Goal: Information Seeking & Learning: Learn about a topic

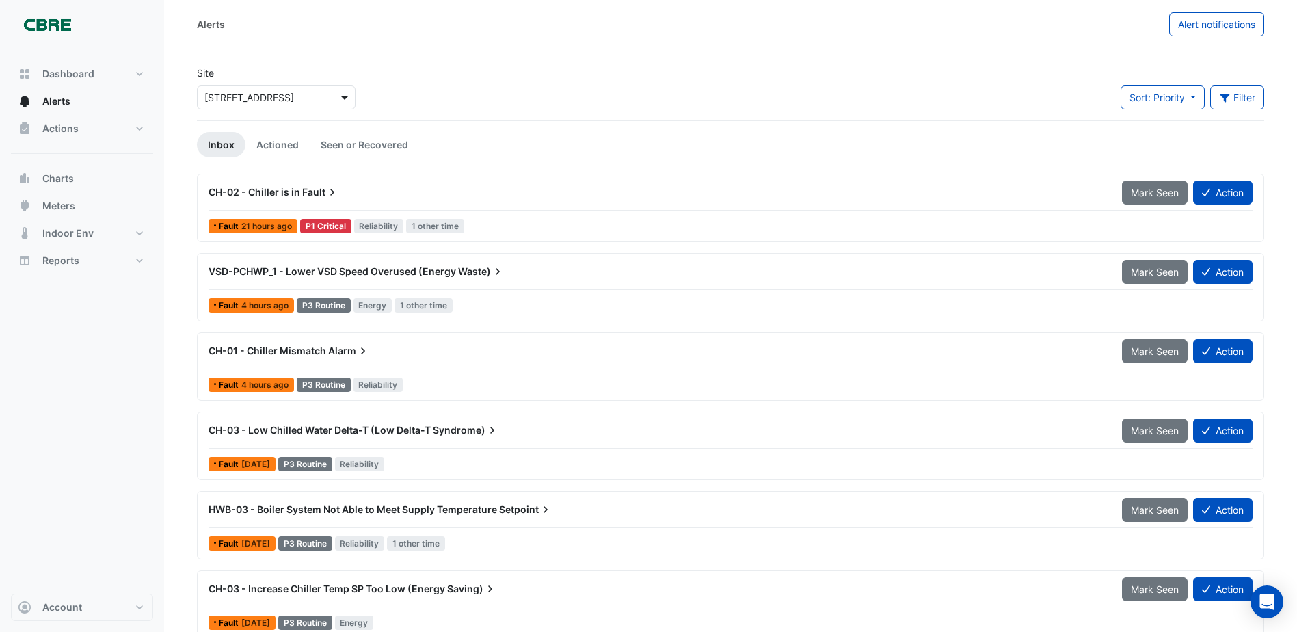
click at [340, 96] on span at bounding box center [346, 97] width 17 height 14
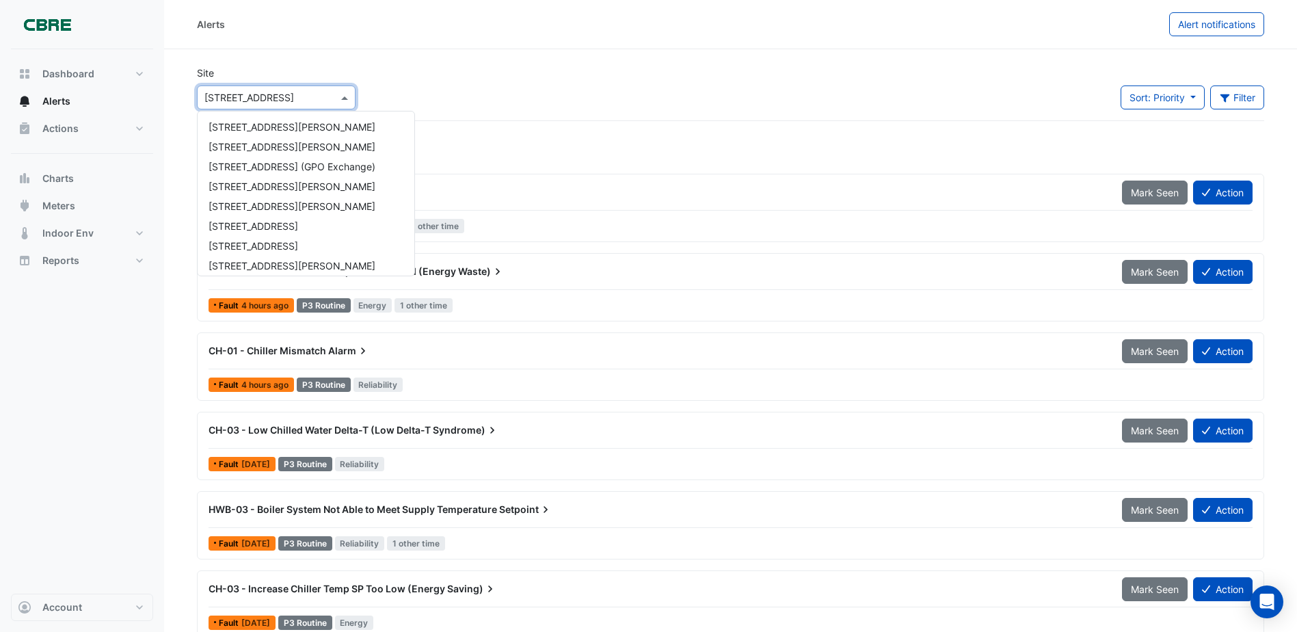
scroll to position [620, 0]
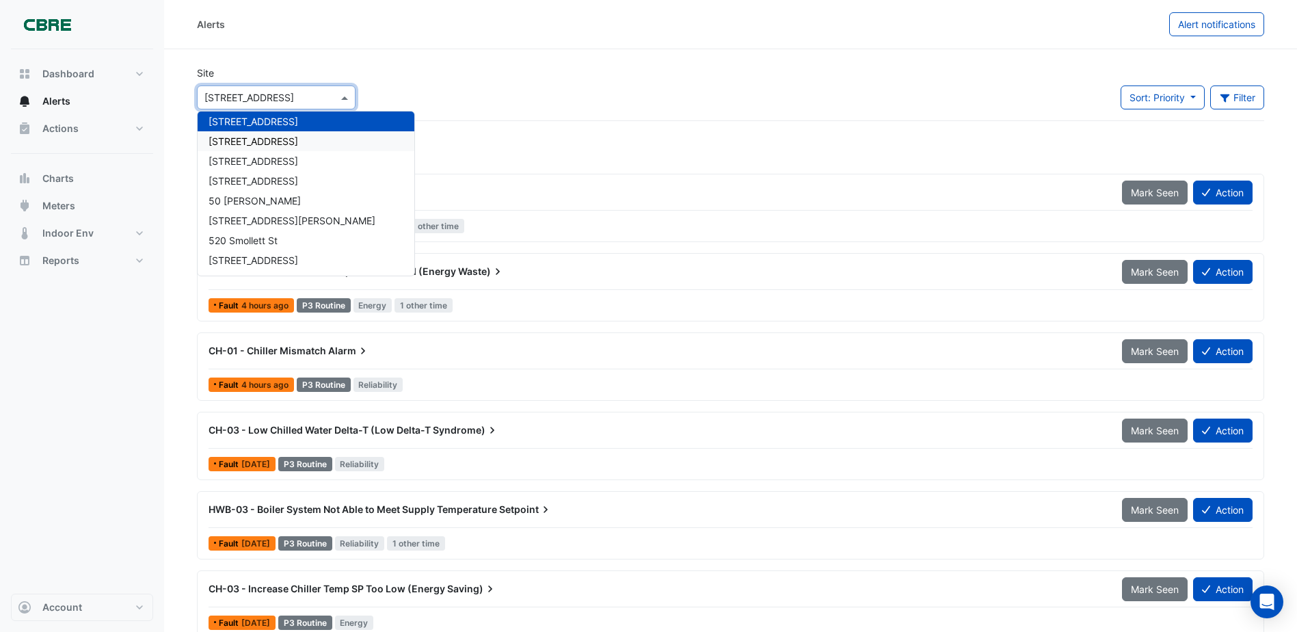
click at [290, 138] on span "[STREET_ADDRESS]" at bounding box center [253, 141] width 90 height 12
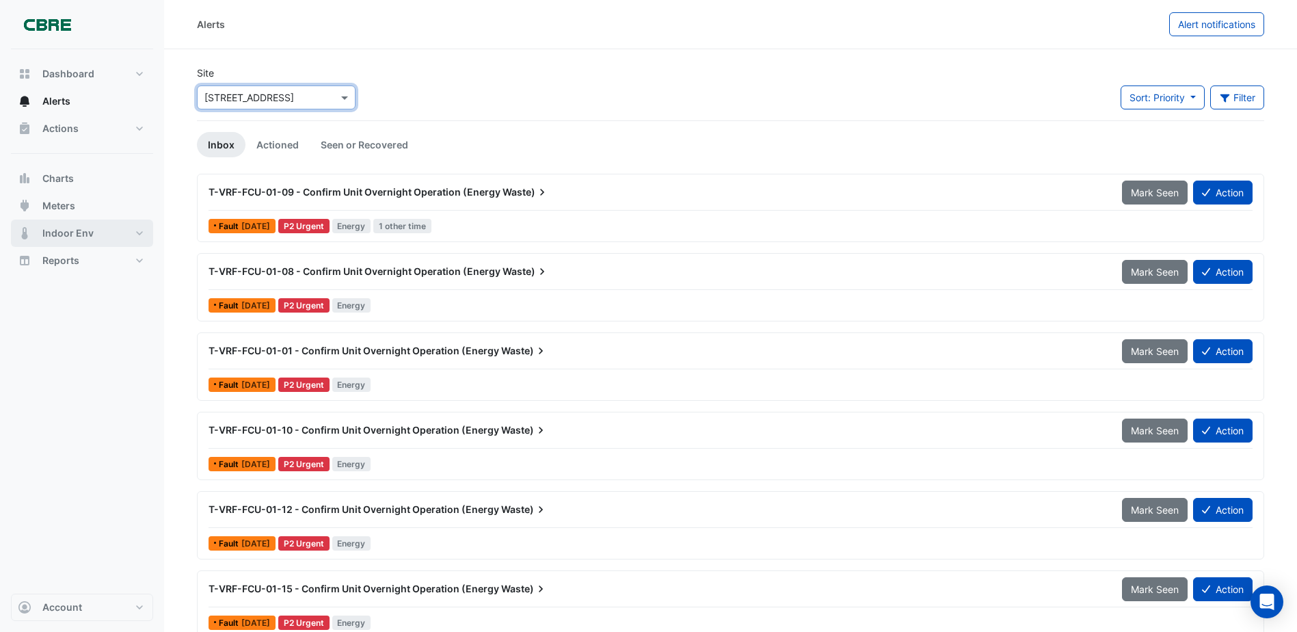
click at [59, 226] on button "Indoor Env" at bounding box center [82, 232] width 142 height 27
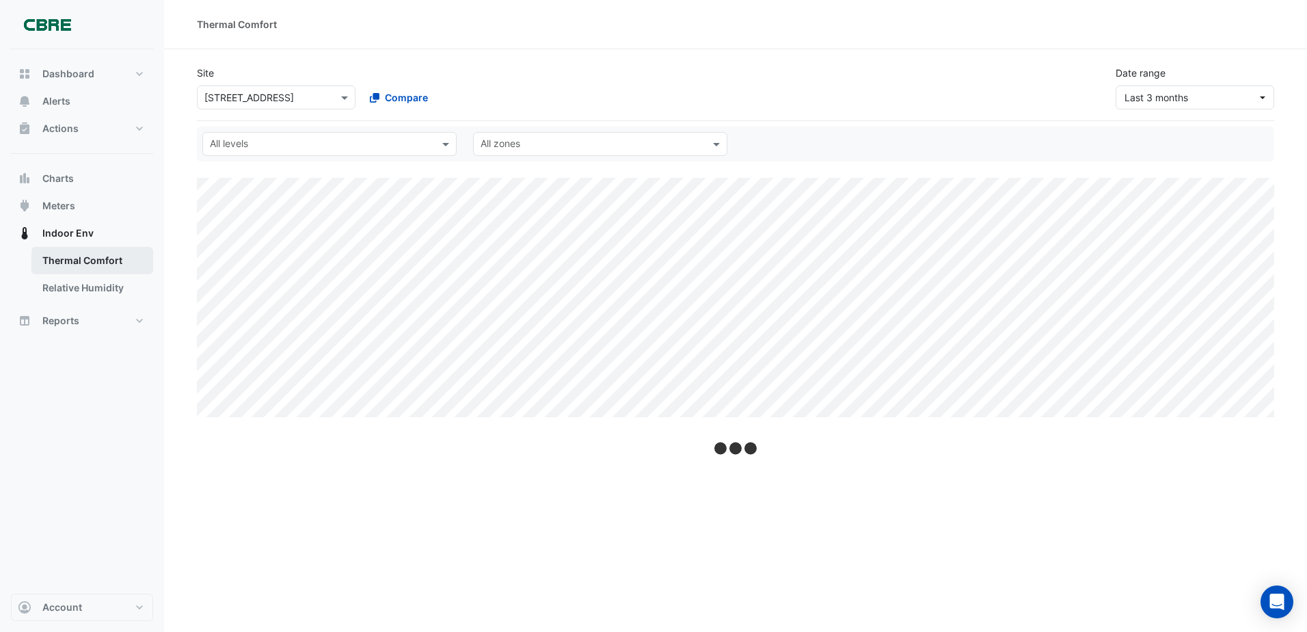
click at [107, 259] on link "Thermal Comfort" at bounding box center [92, 260] width 122 height 27
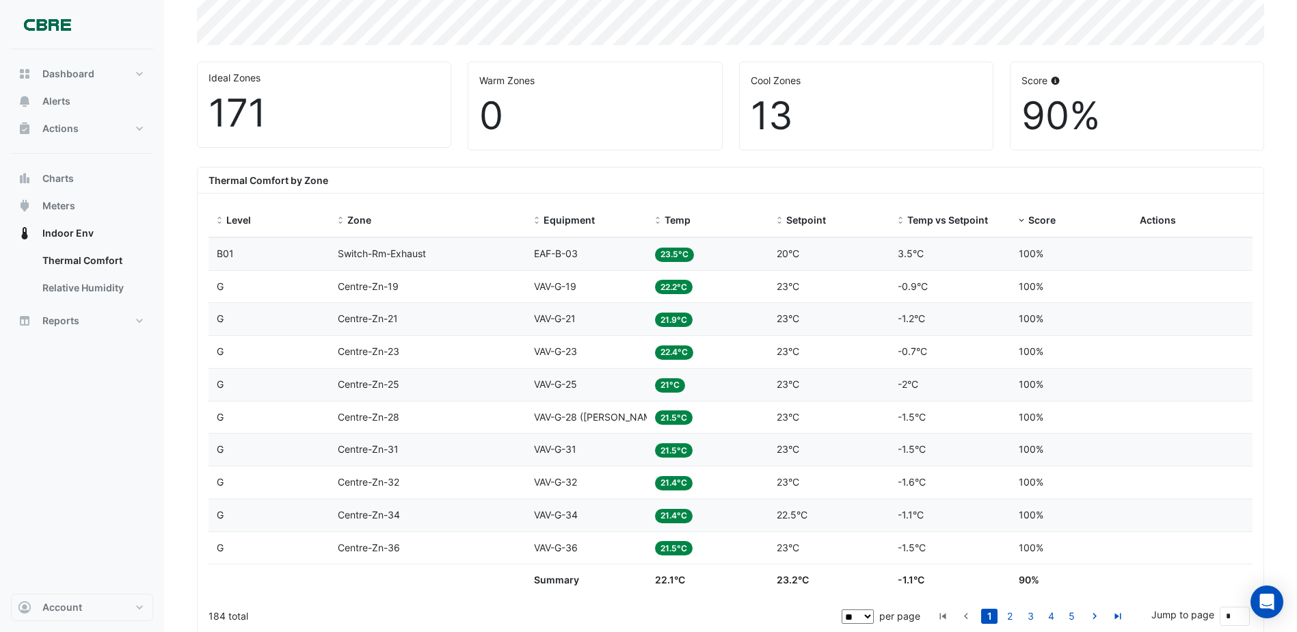
scroll to position [342, 0]
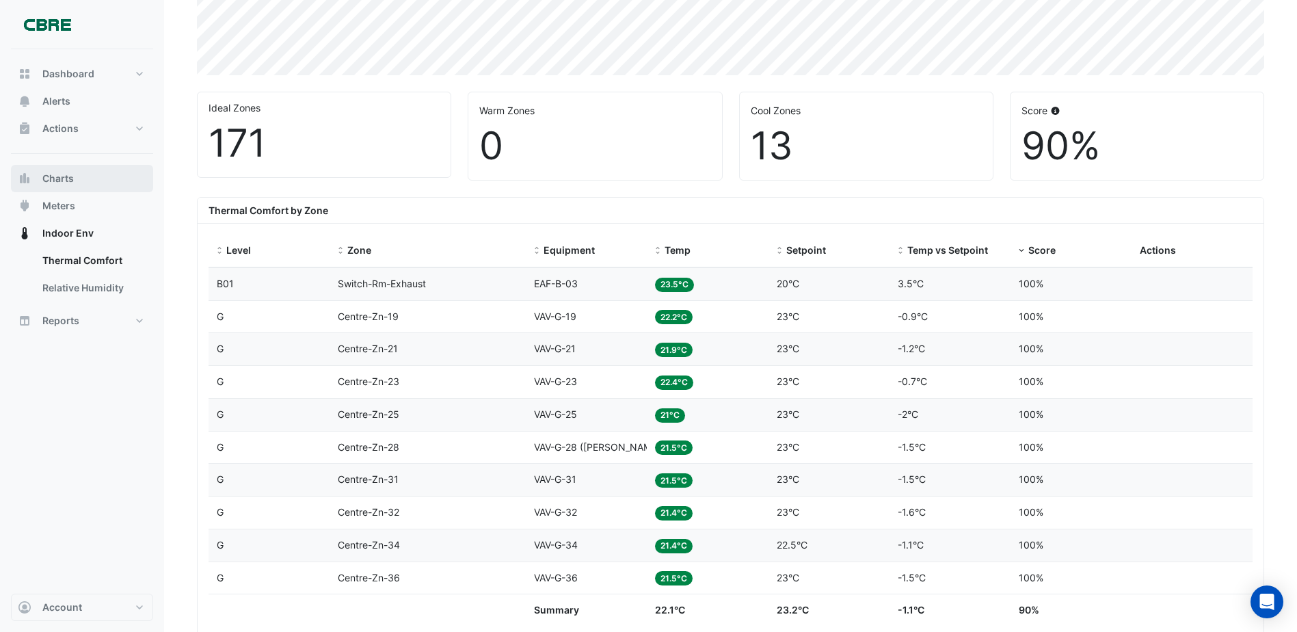
click at [65, 170] on button "Charts" at bounding box center [82, 178] width 142 height 27
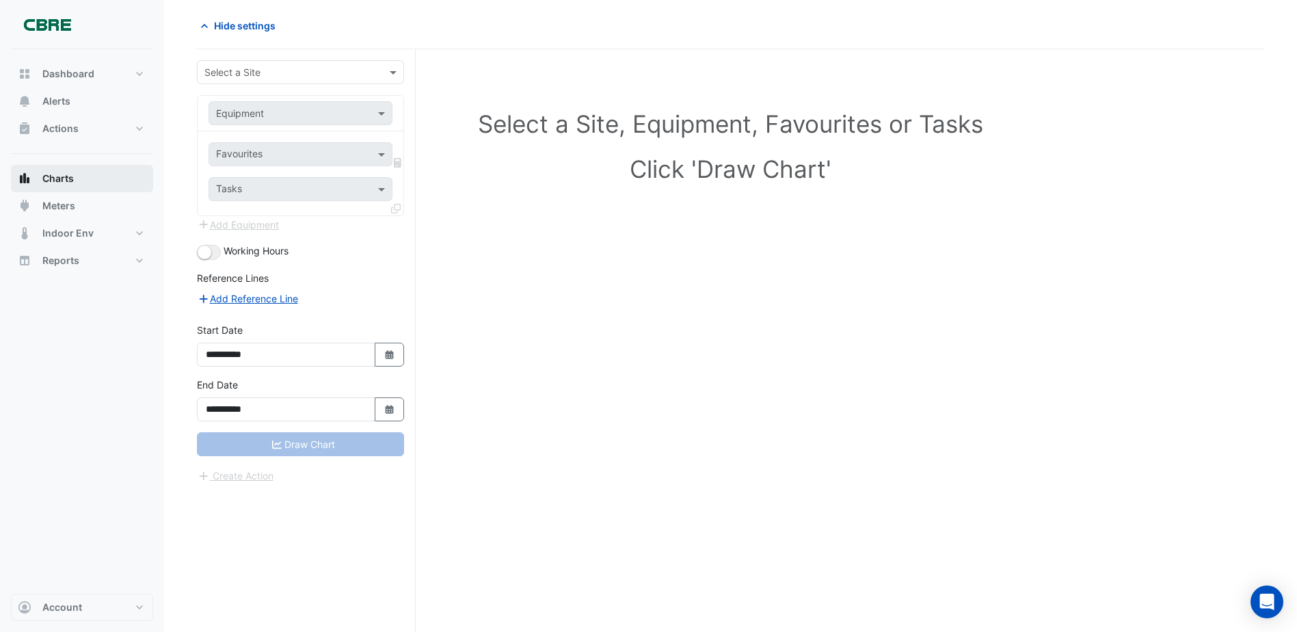
scroll to position [52, 0]
click at [266, 68] on input "text" at bounding box center [286, 73] width 165 height 14
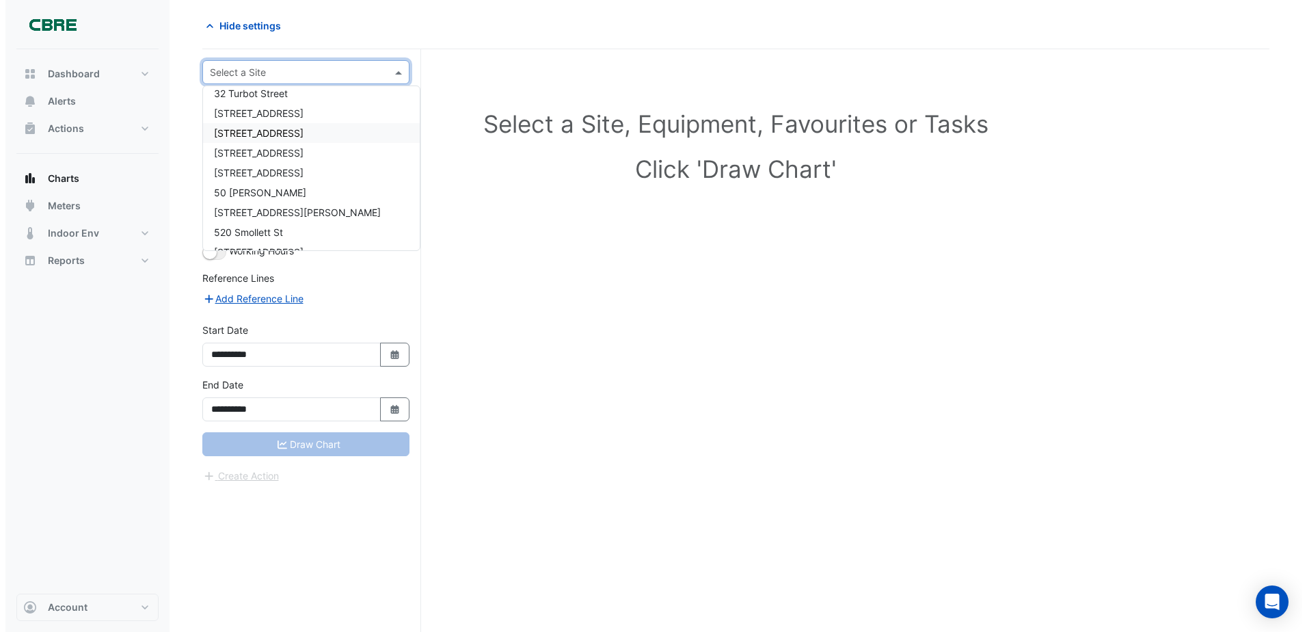
scroll to position [615, 0]
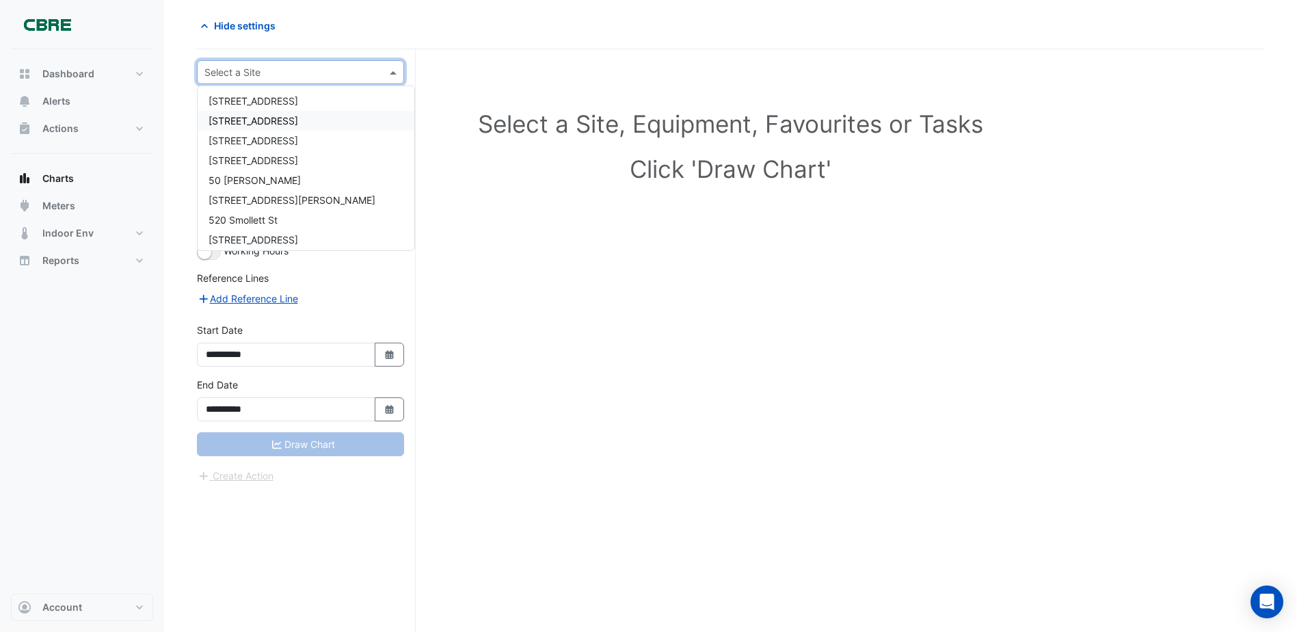
click at [247, 120] on span "[STREET_ADDRESS]" at bounding box center [253, 121] width 90 height 12
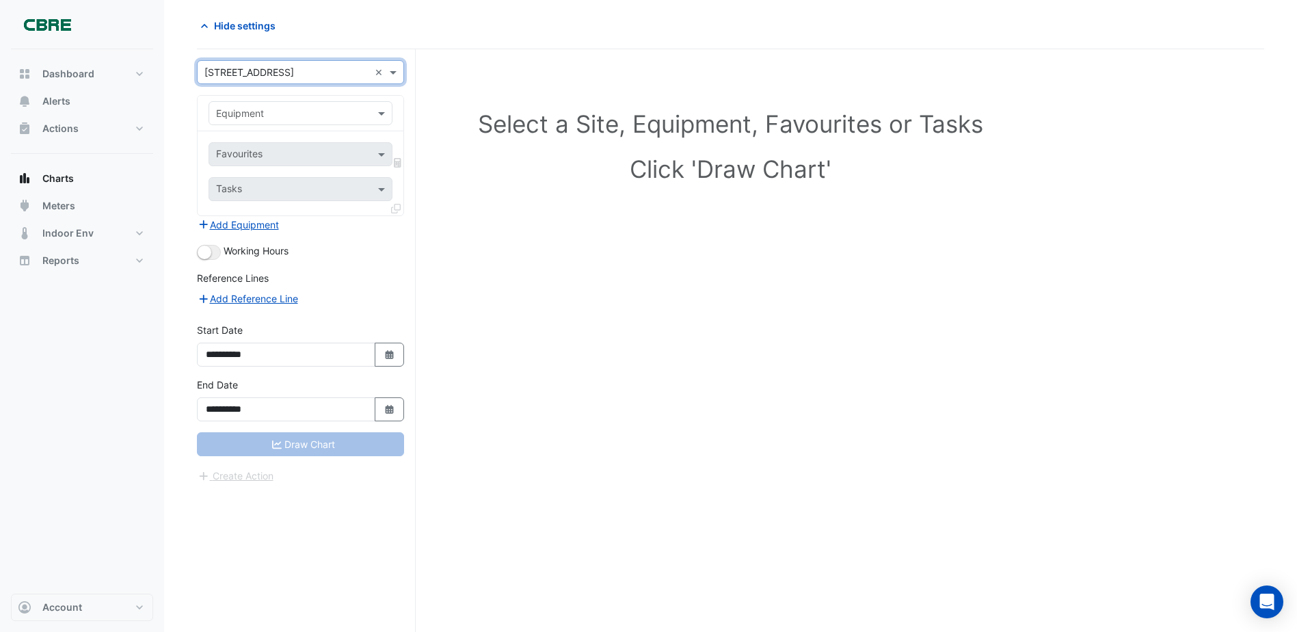
click at [342, 109] on input "text" at bounding box center [286, 114] width 141 height 14
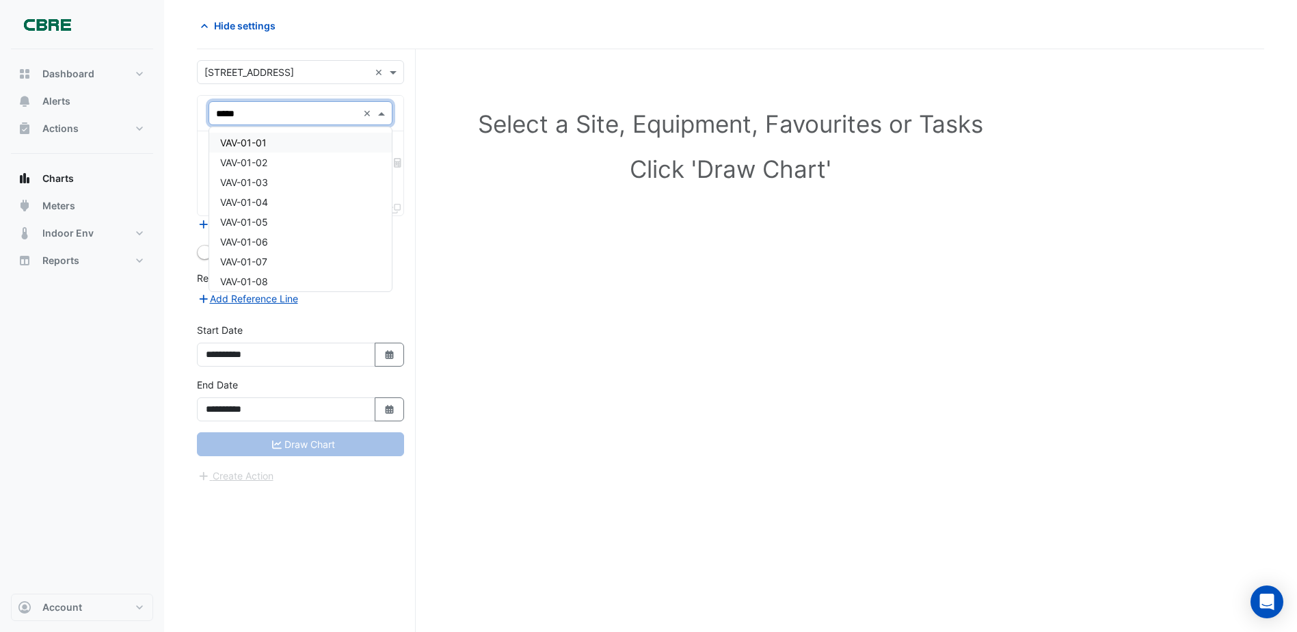
type input "******"
click at [280, 140] on span "VAV-03-01 (NABERS IE)" at bounding box center [273, 143] width 106 height 12
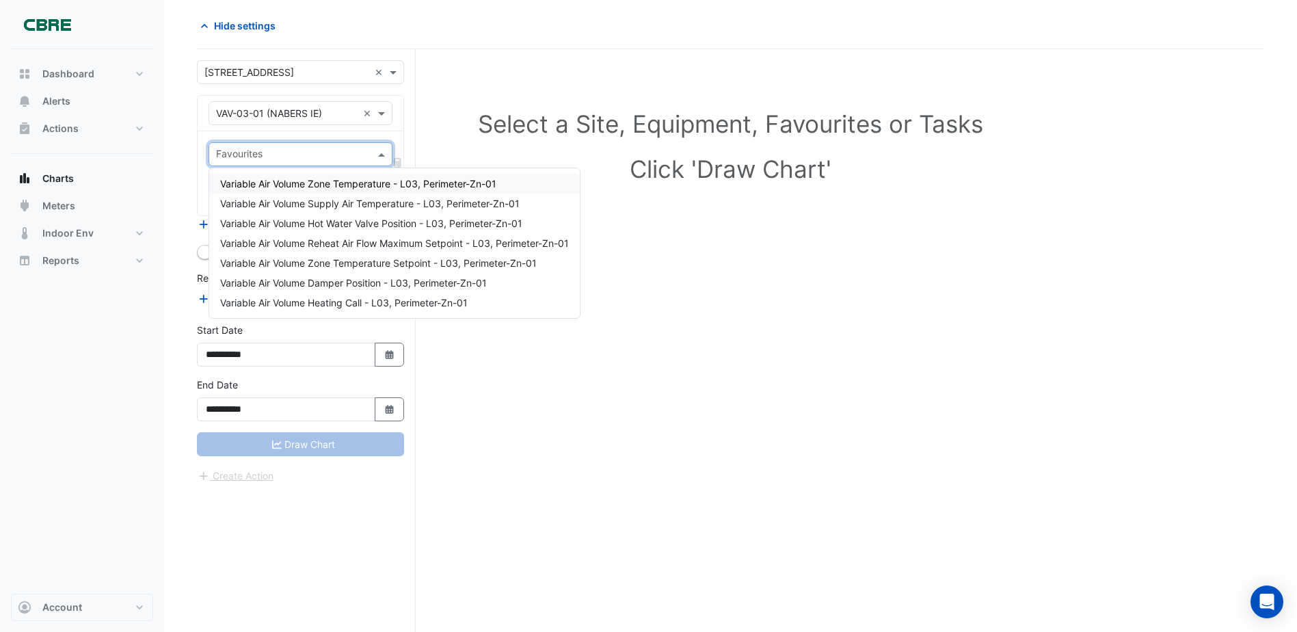
click at [379, 151] on span at bounding box center [383, 154] width 17 height 14
click at [338, 179] on span "Variable Air Volume Zone Temperature - L03, Perimeter-Zn-01" at bounding box center [358, 184] width 276 height 12
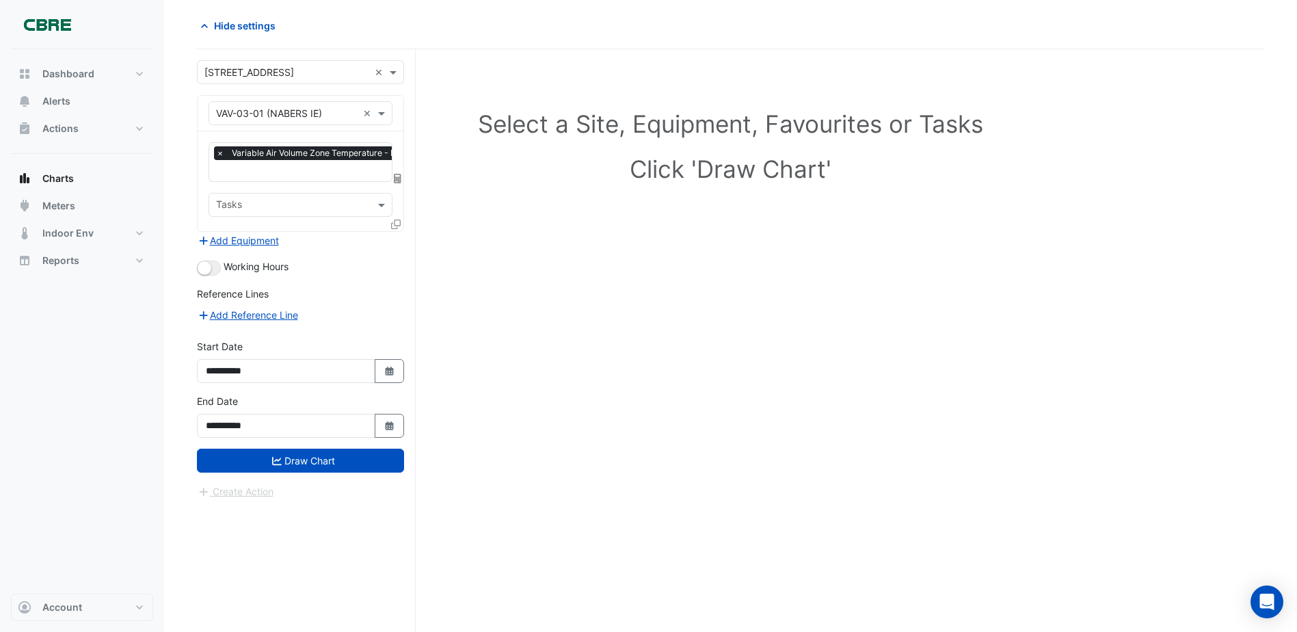
click at [396, 220] on icon at bounding box center [396, 224] width 10 height 10
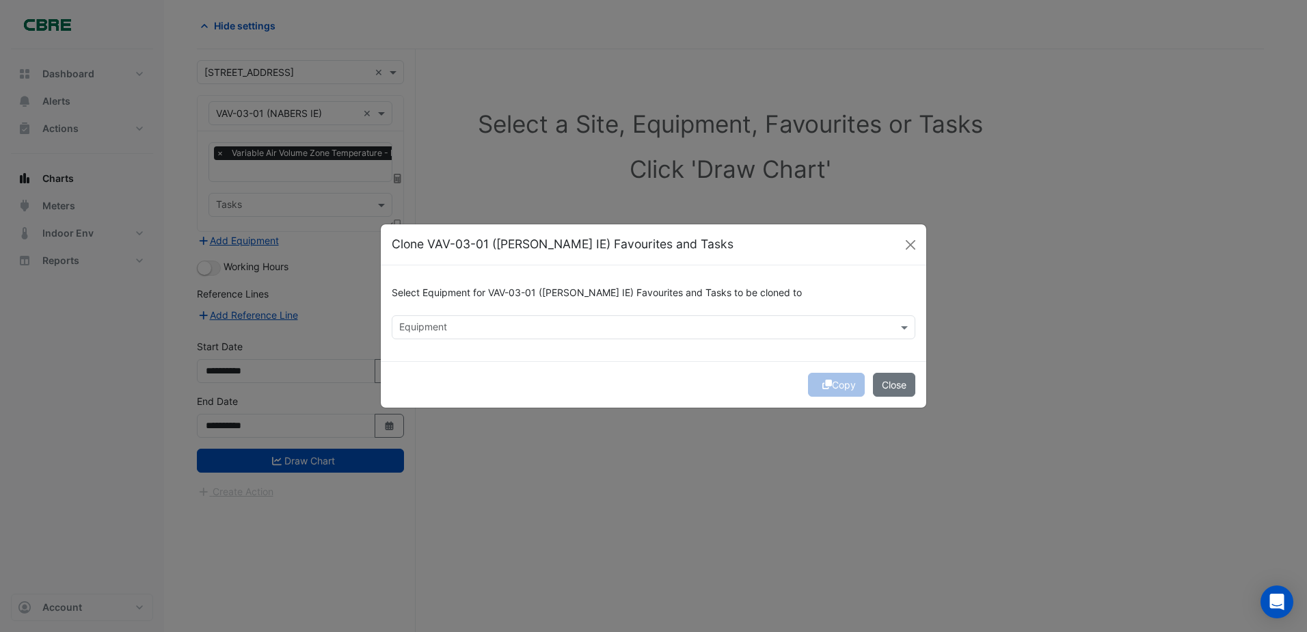
click at [615, 327] on input "text" at bounding box center [645, 328] width 493 height 14
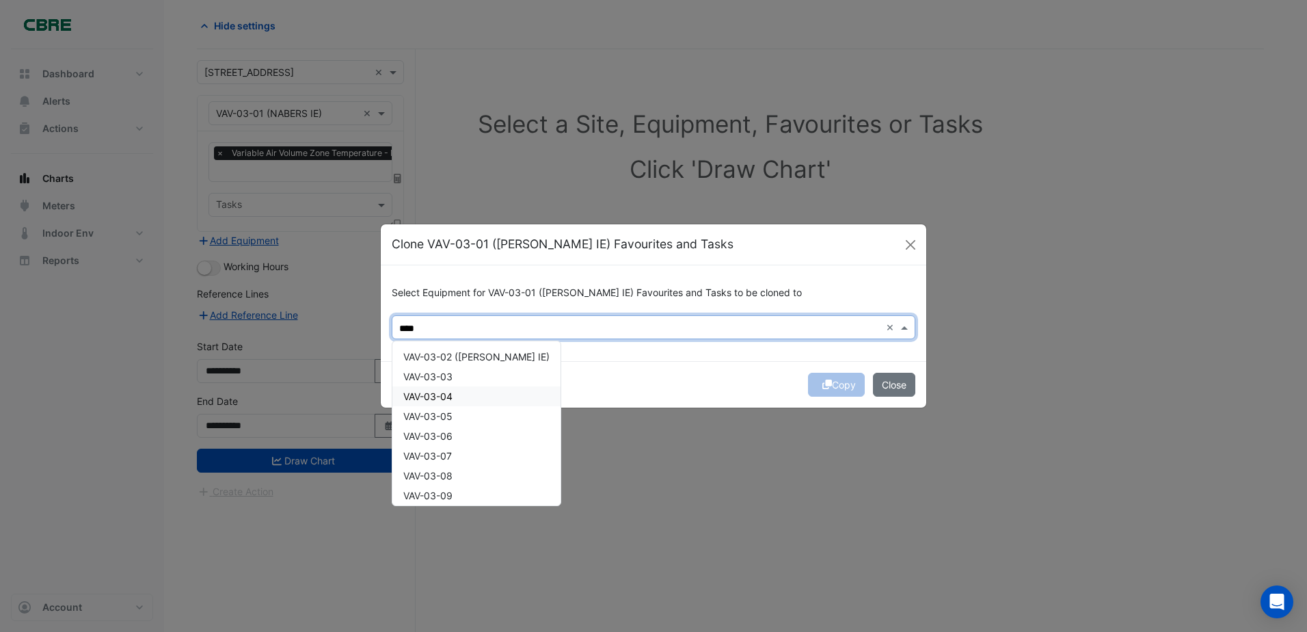
drag, startPoint x: 433, startPoint y: 356, endPoint x: 431, endPoint y: 364, distance: 8.3
click at [431, 365] on div "VAV-03-02 ([PERSON_NAME] IE)" at bounding box center [476, 357] width 168 height 20
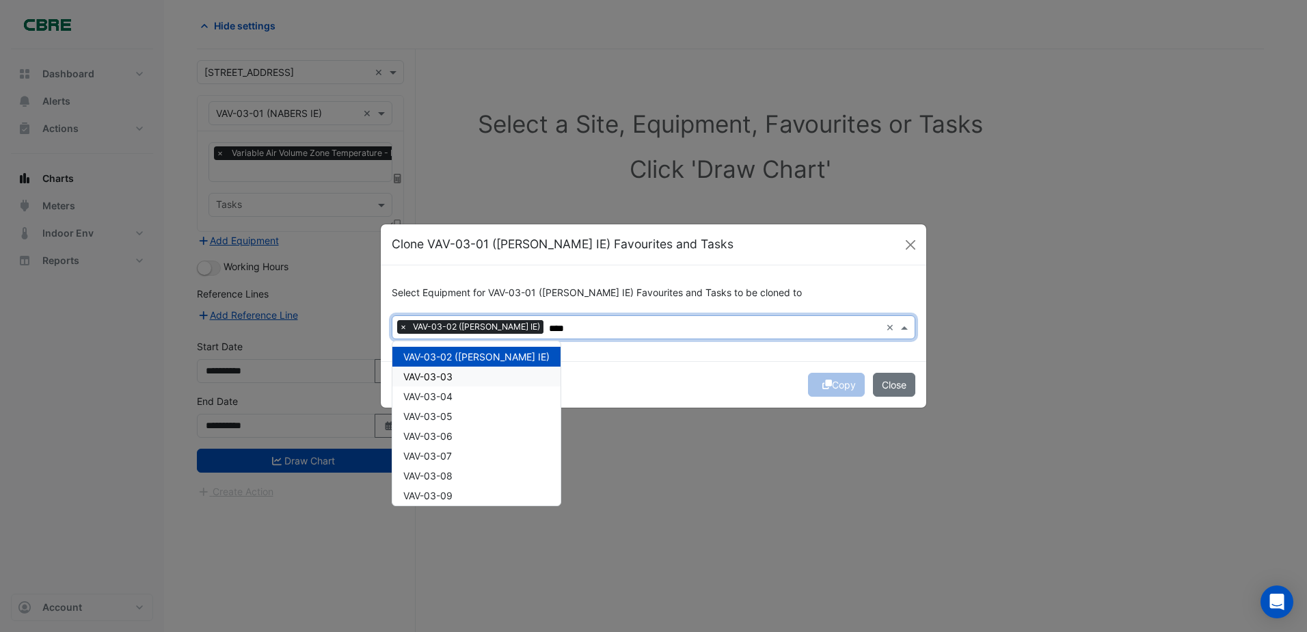
click at [432, 376] on span "VAV-03-03" at bounding box center [427, 376] width 49 height 12
click at [429, 406] on div "VAV-03-05" at bounding box center [476, 416] width 168 height 20
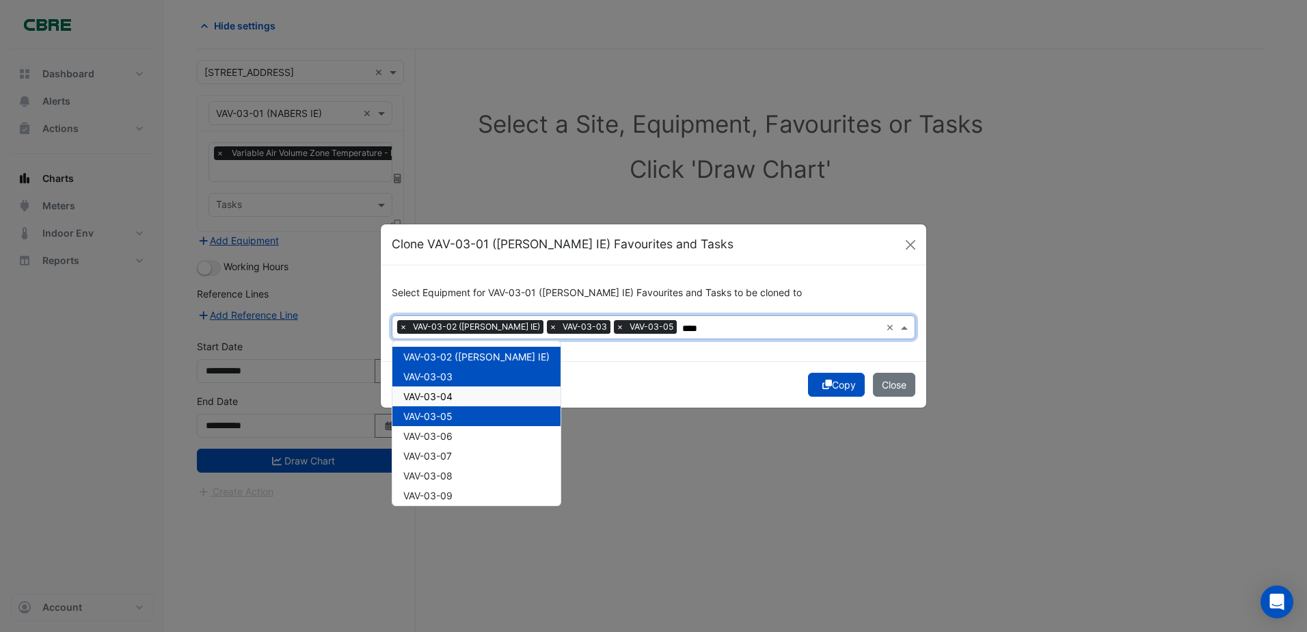
click at [431, 396] on span "VAV-03-04" at bounding box center [427, 396] width 49 height 12
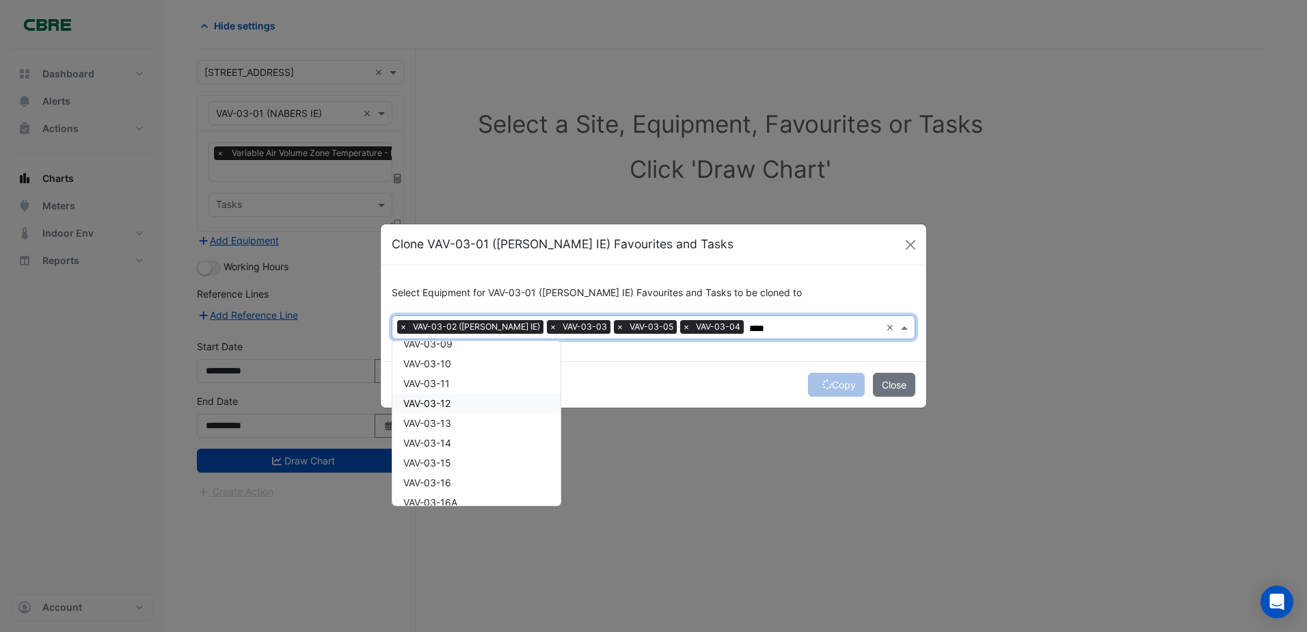
scroll to position [68, 0]
click at [444, 362] on span "VAV-03-06" at bounding box center [427, 368] width 49 height 12
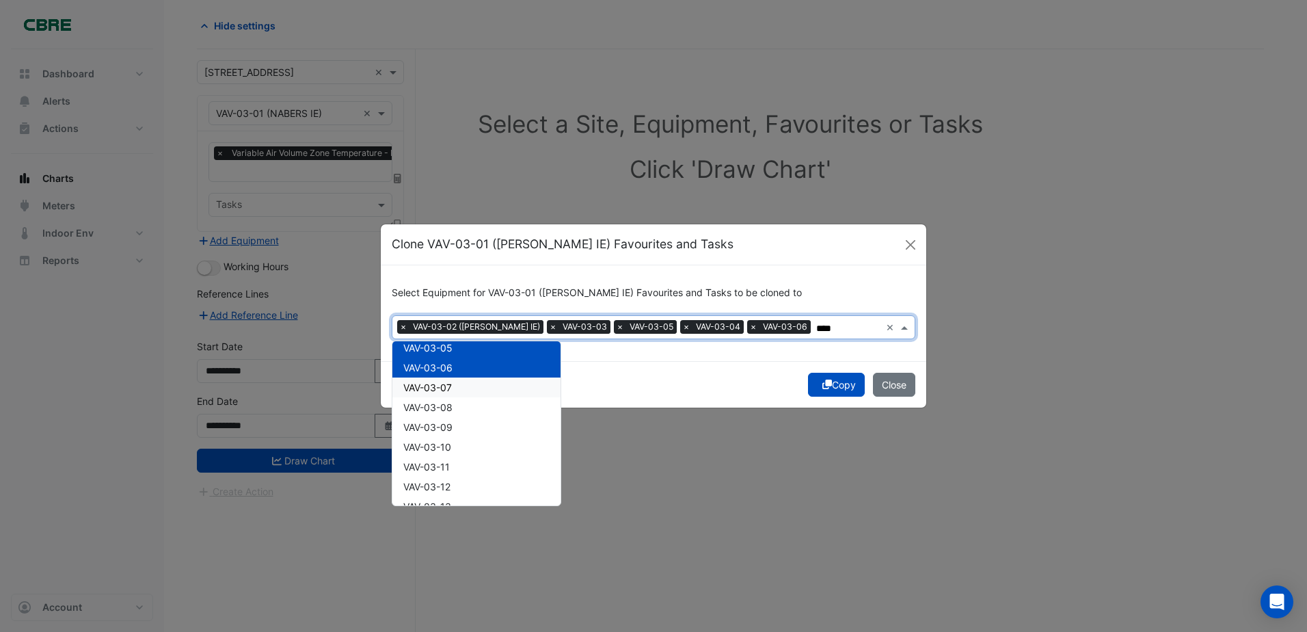
drag, startPoint x: 435, startPoint y: 386, endPoint x: 438, endPoint y: 398, distance: 12.1
click at [435, 386] on span "VAV-03-07" at bounding box center [427, 387] width 49 height 12
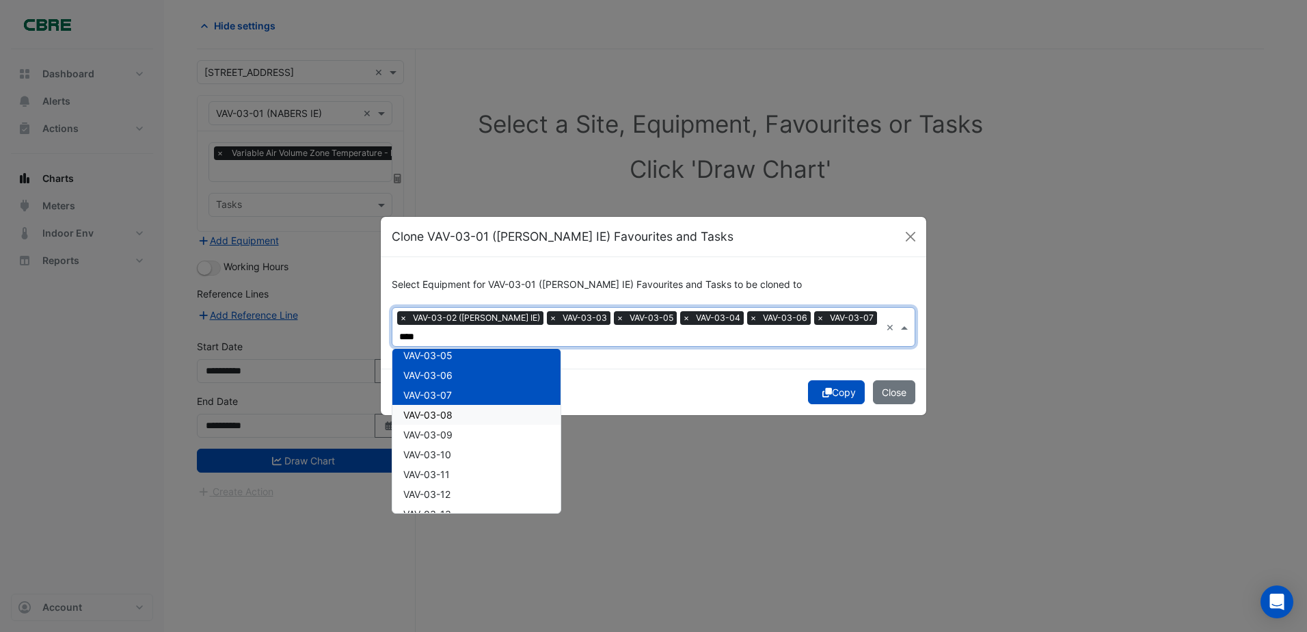
click at [433, 409] on span "VAV-03-08" at bounding box center [427, 415] width 49 height 12
click at [431, 429] on span "VAV-03-09" at bounding box center [427, 435] width 49 height 12
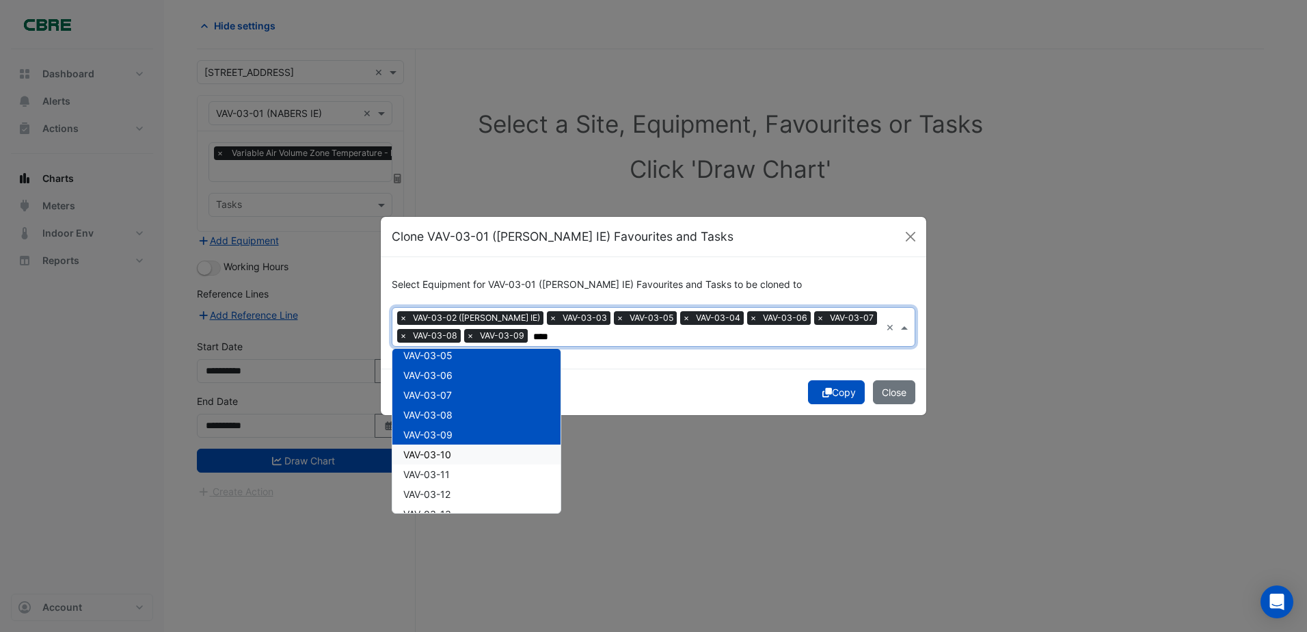
click at [430, 447] on div "VAV-03-10" at bounding box center [476, 454] width 168 height 20
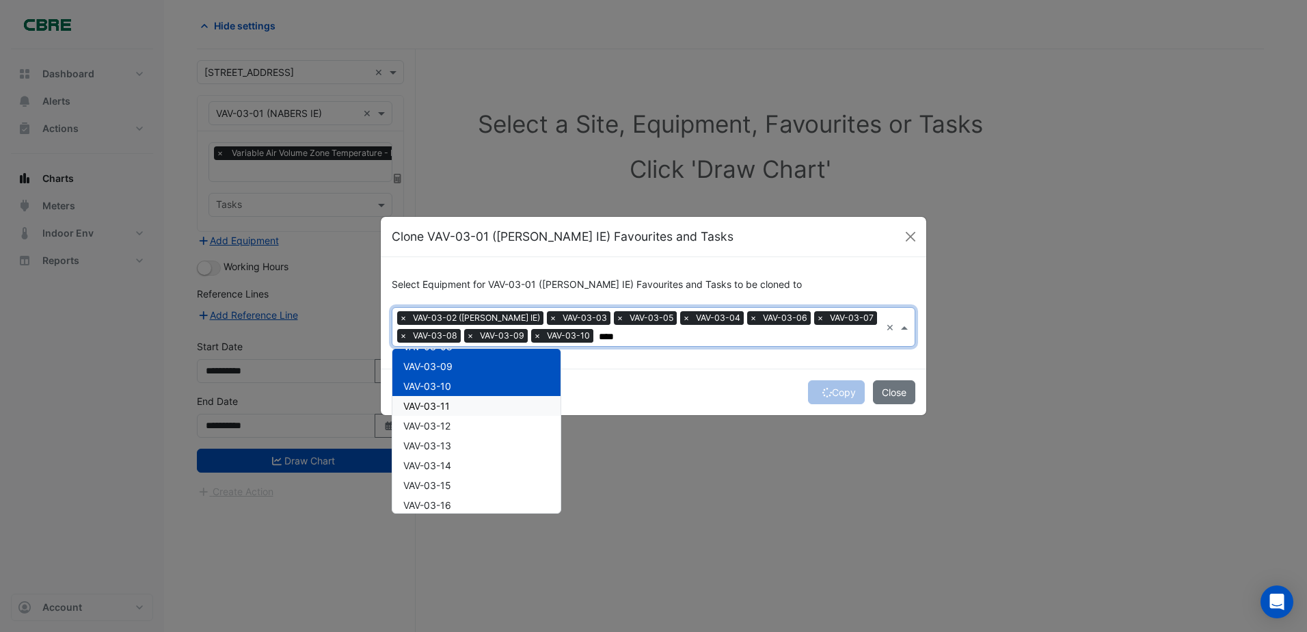
click at [439, 409] on span "VAV-03-11" at bounding box center [426, 406] width 46 height 12
click at [437, 420] on span "VAV-03-12" at bounding box center [426, 426] width 47 height 12
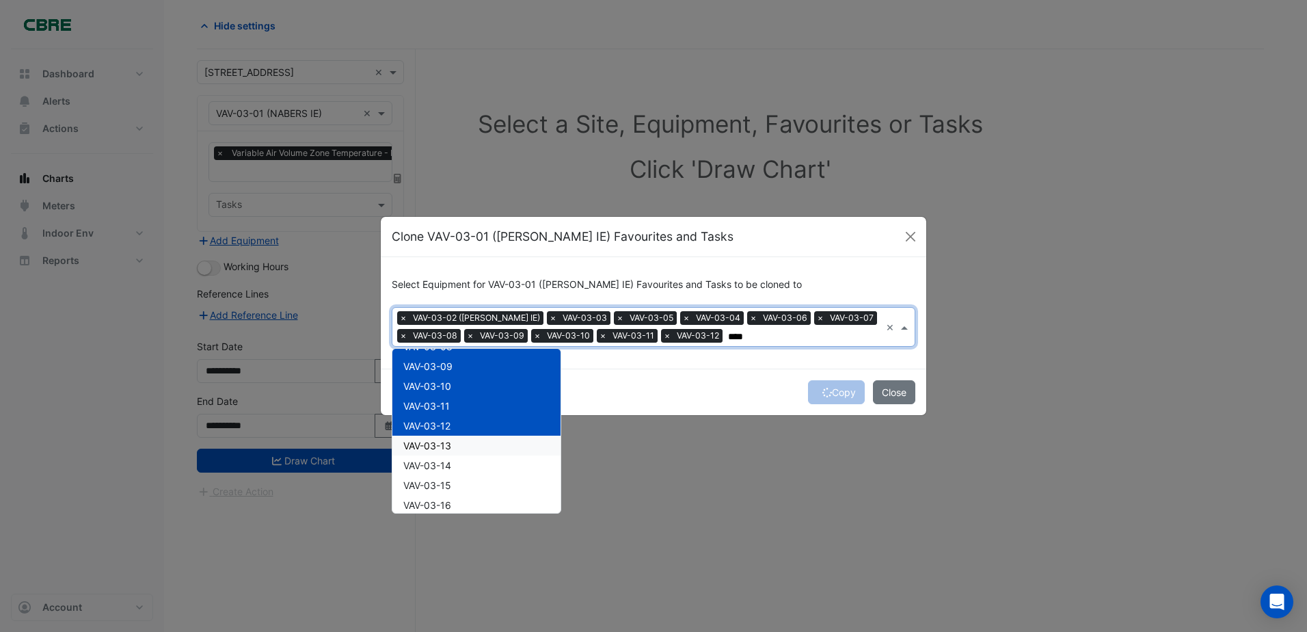
click at [435, 438] on div "VAV-03-13" at bounding box center [476, 445] width 168 height 20
click at [433, 460] on span "VAV-03-14" at bounding box center [427, 465] width 48 height 12
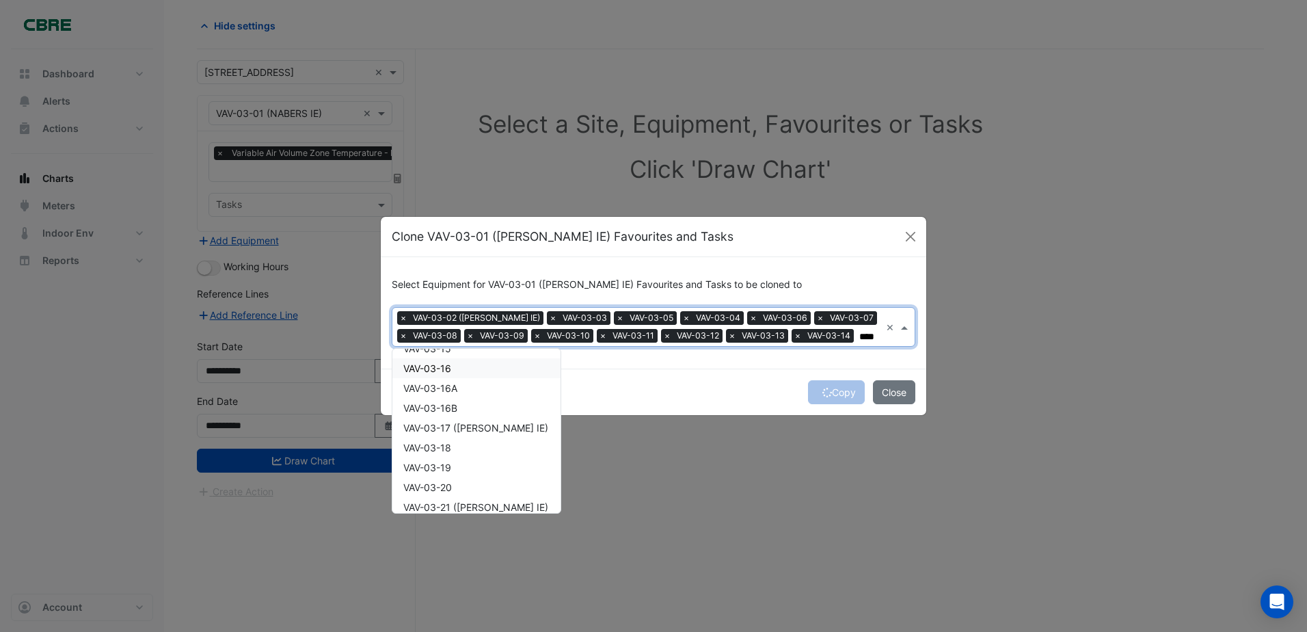
scroll to position [205, 0]
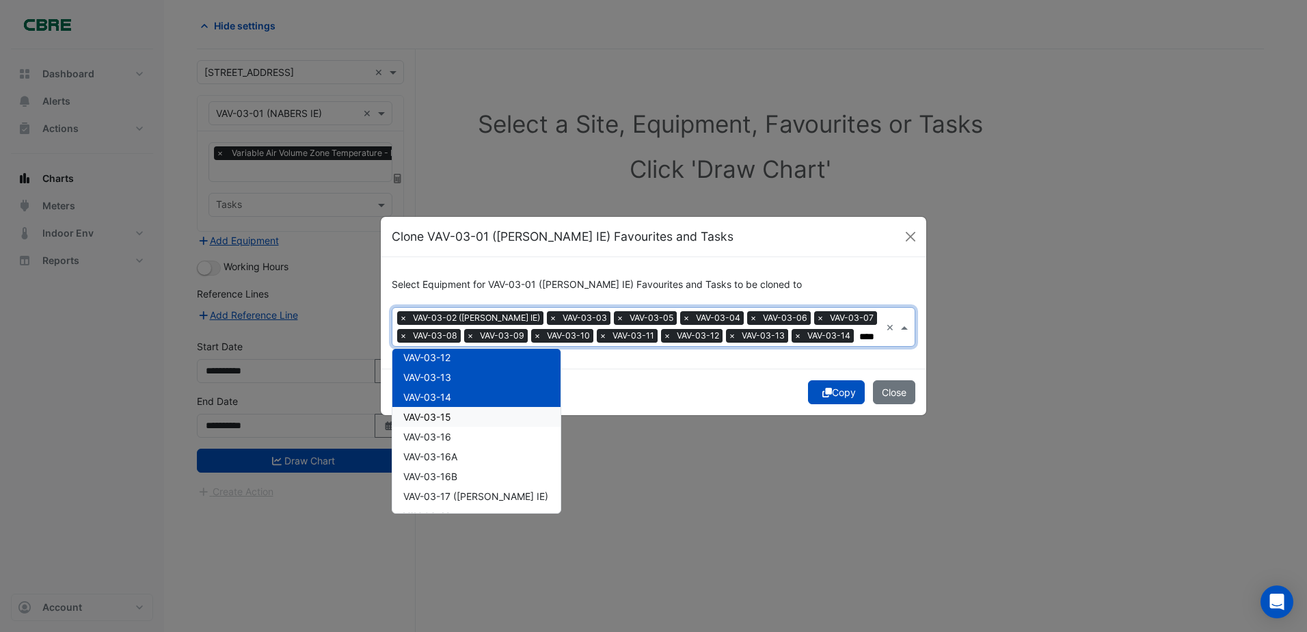
click at [427, 414] on span "VAV-03-15" at bounding box center [427, 417] width 48 height 12
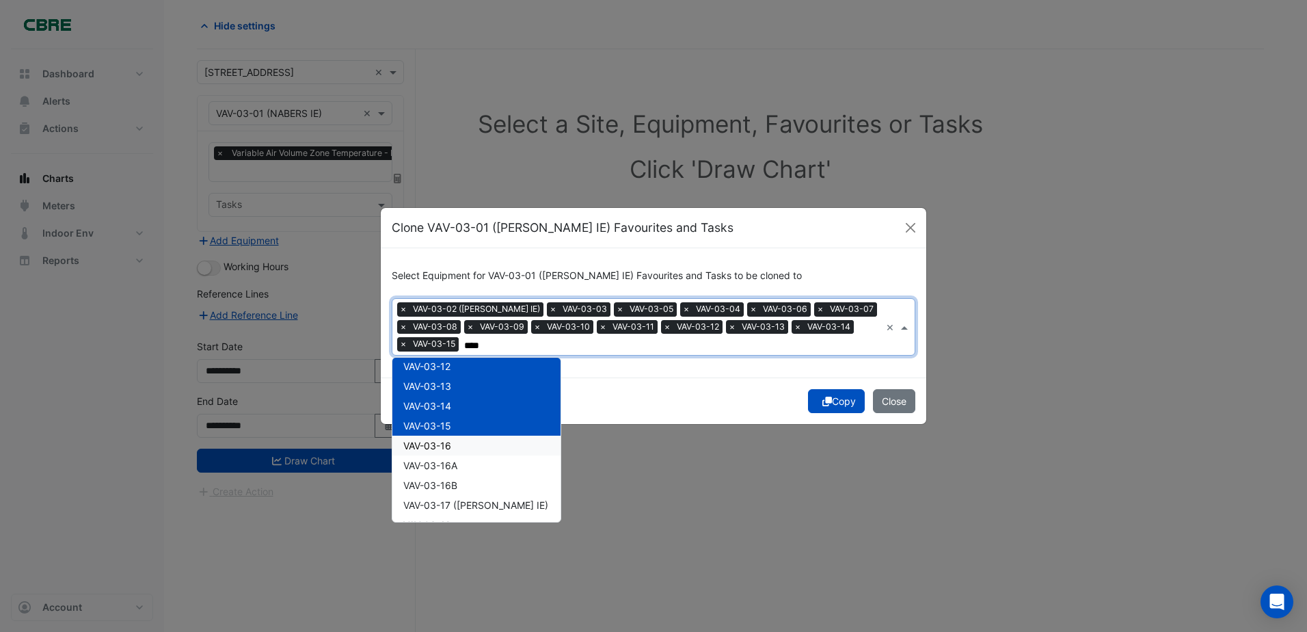
click at [424, 446] on span "VAV-03-16" at bounding box center [427, 445] width 48 height 12
drag, startPoint x: 418, startPoint y: 466, endPoint x: 422, endPoint y: 474, distance: 9.2
click at [420, 465] on span "VAV-03-16A" at bounding box center [430, 465] width 54 height 12
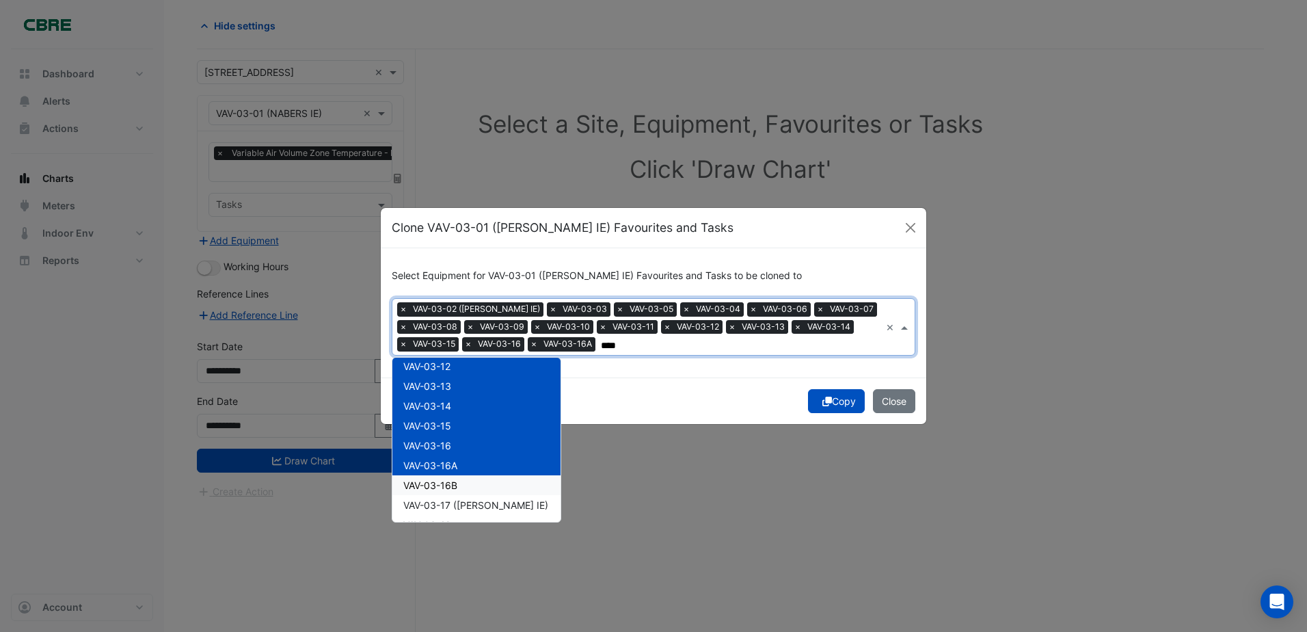
click at [424, 479] on span "VAV-03-16B" at bounding box center [430, 485] width 54 height 12
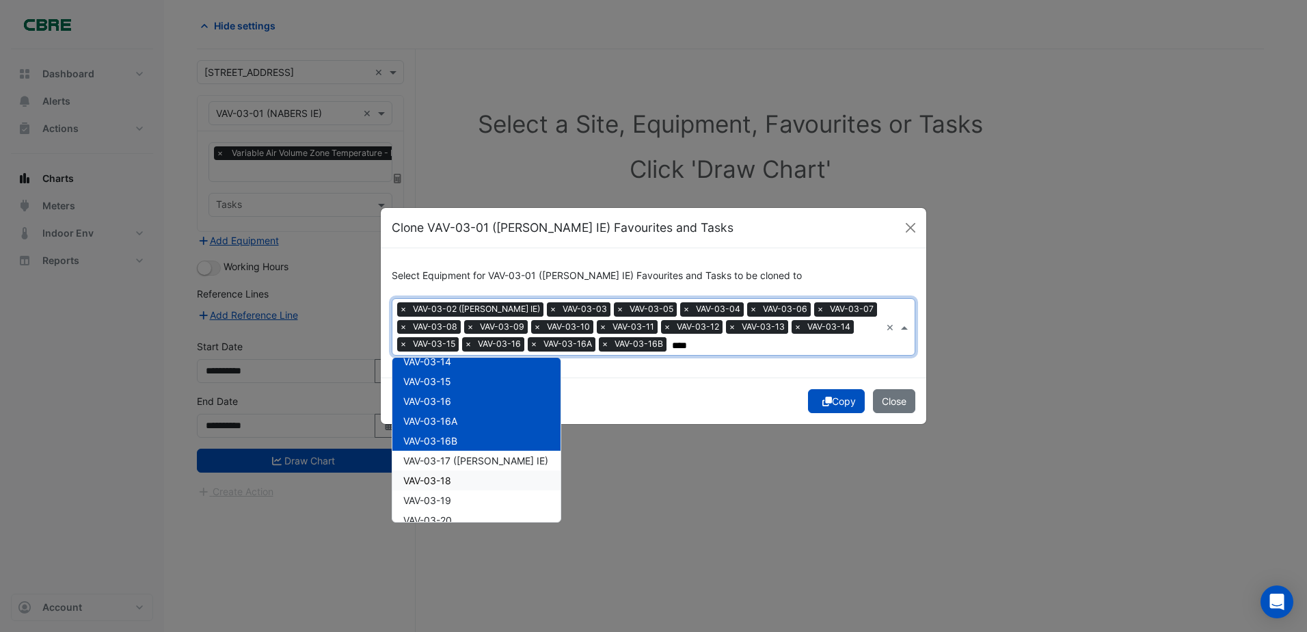
scroll to position [273, 0]
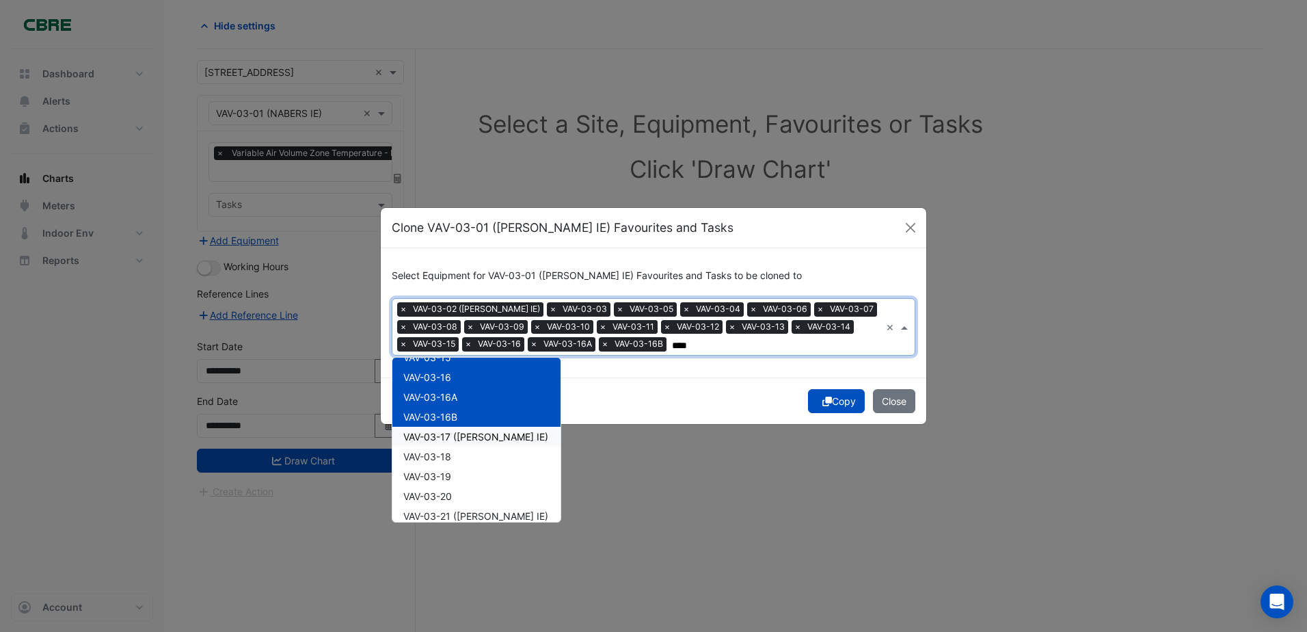
click at [440, 433] on span "VAV-03-17 ([PERSON_NAME] IE)" at bounding box center [475, 437] width 145 height 12
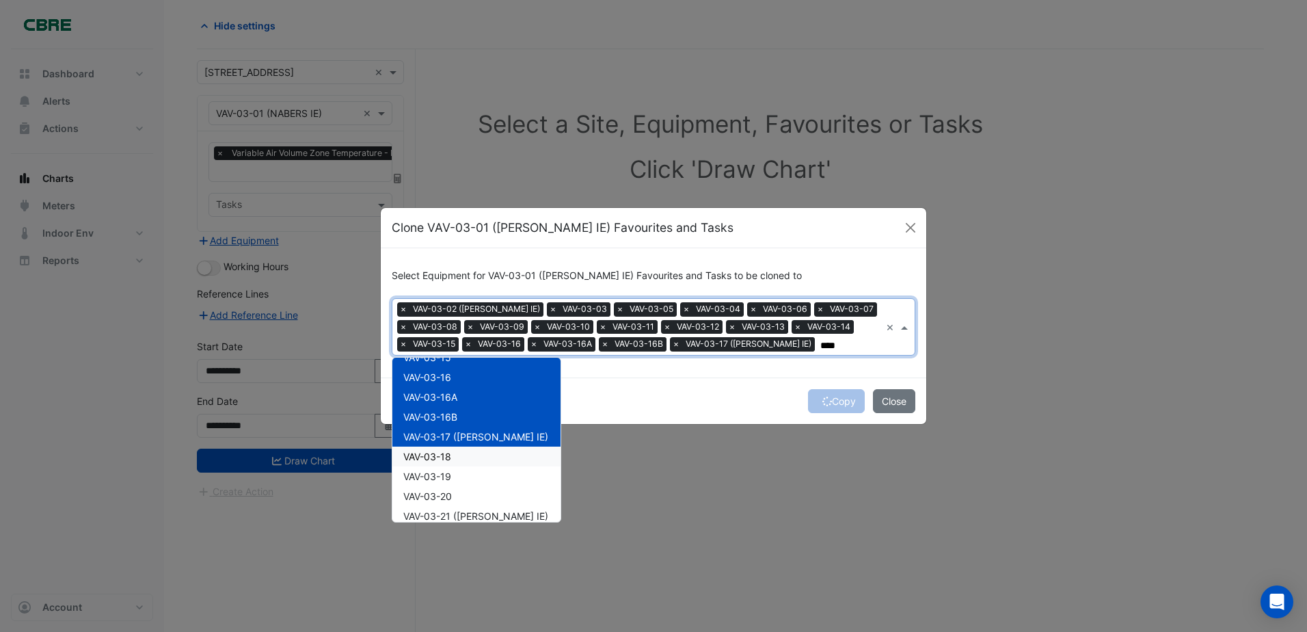
click at [436, 455] on span "VAV-03-18" at bounding box center [427, 456] width 48 height 12
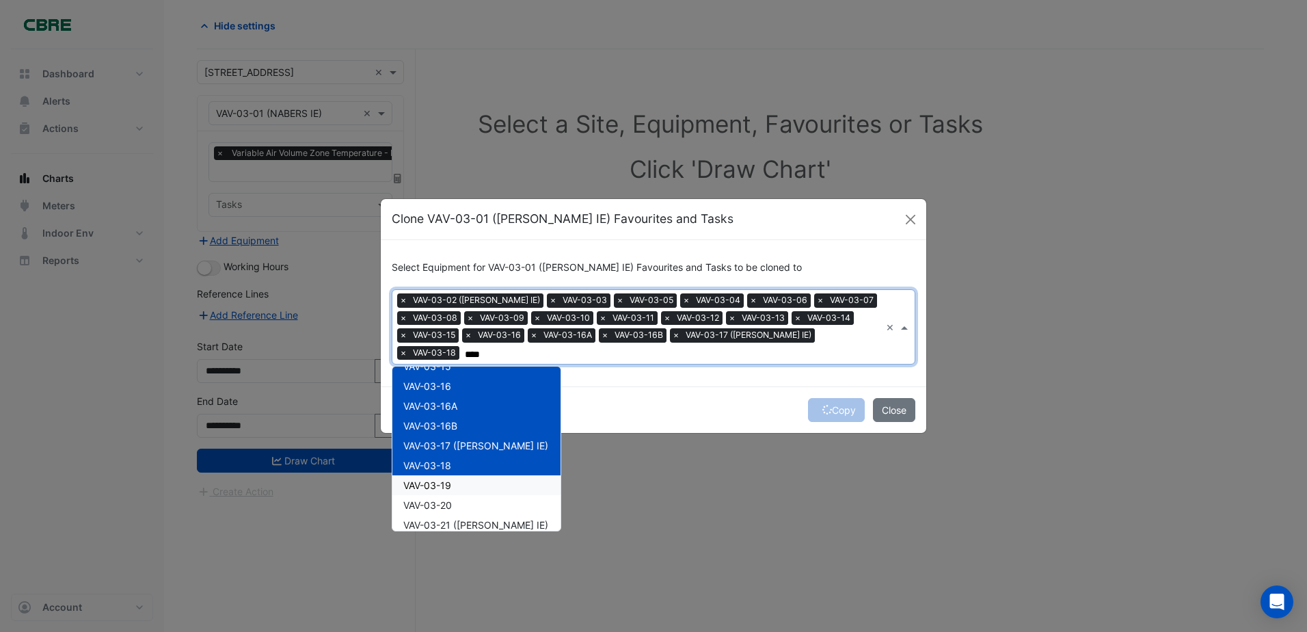
click at [430, 479] on span "VAV-03-19" at bounding box center [427, 485] width 48 height 12
click at [424, 504] on span "VAV-03-20" at bounding box center [427, 505] width 49 height 12
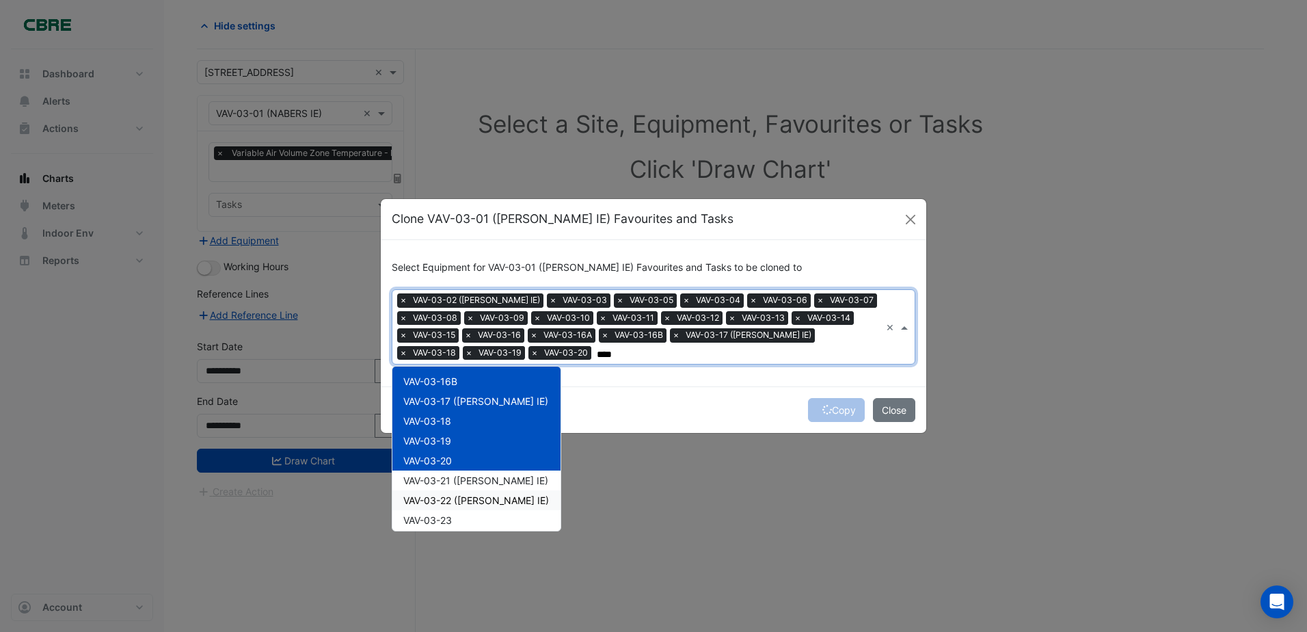
scroll to position [342, 0]
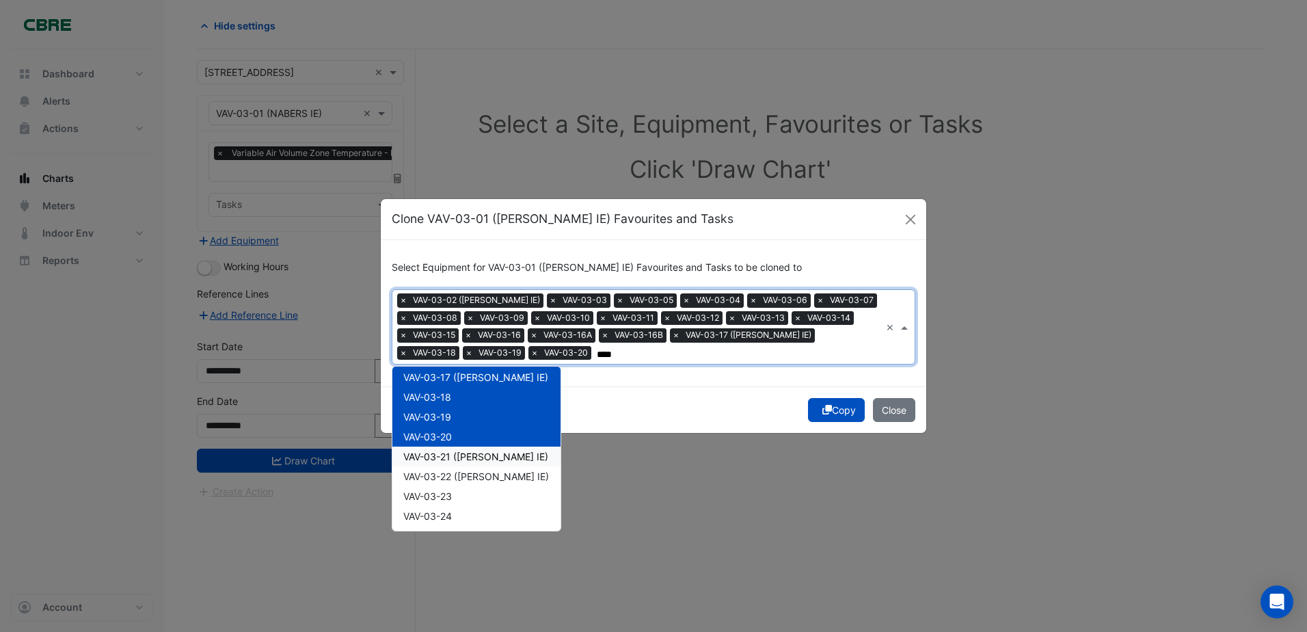
click at [444, 450] on span "VAV-03-21 ([PERSON_NAME] IE)" at bounding box center [475, 456] width 145 height 12
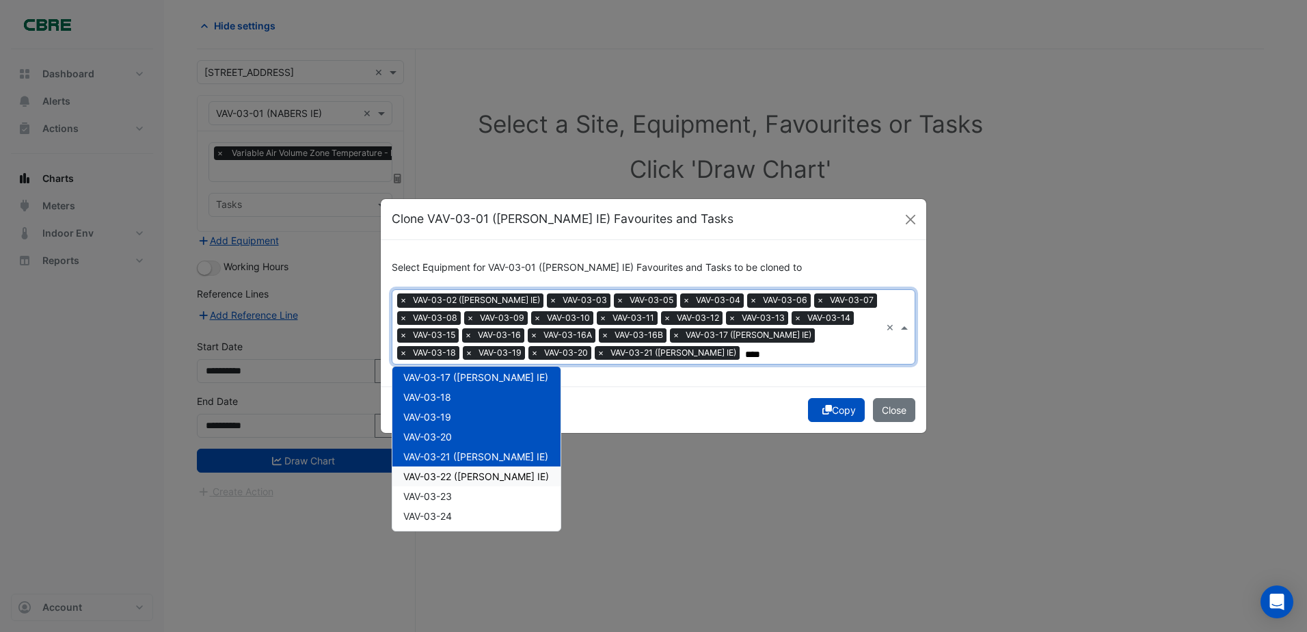
click at [446, 476] on span "VAV-03-22 ([PERSON_NAME] IE)" at bounding box center [476, 476] width 146 height 12
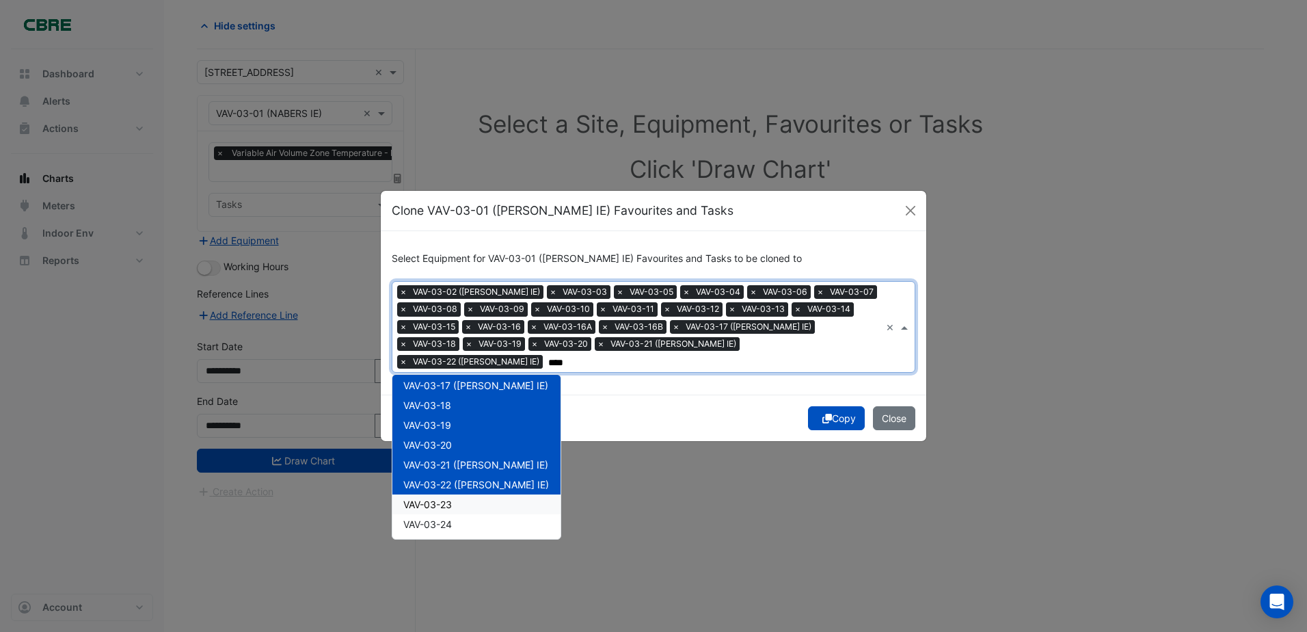
drag, startPoint x: 429, startPoint y: 495, endPoint x: 436, endPoint y: 505, distance: 12.3
click at [431, 498] on span "VAV-03-23" at bounding box center [427, 504] width 49 height 12
click at [436, 514] on div "VAV-03-24" at bounding box center [476, 524] width 168 height 20
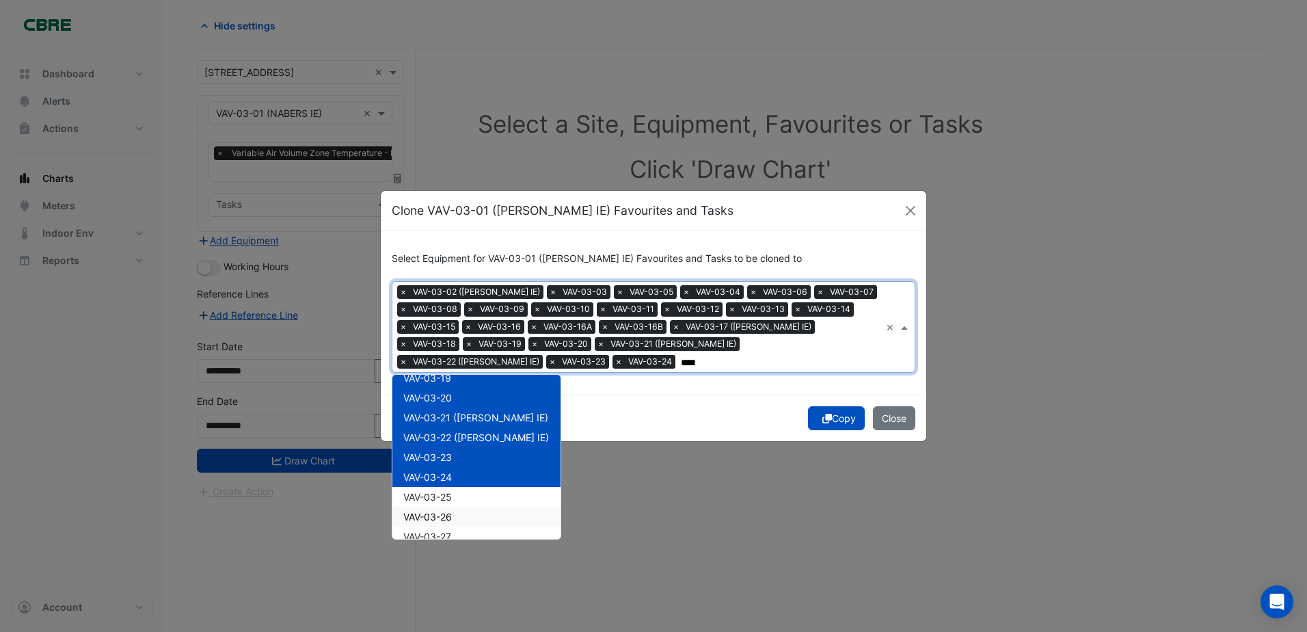
scroll to position [410, 0]
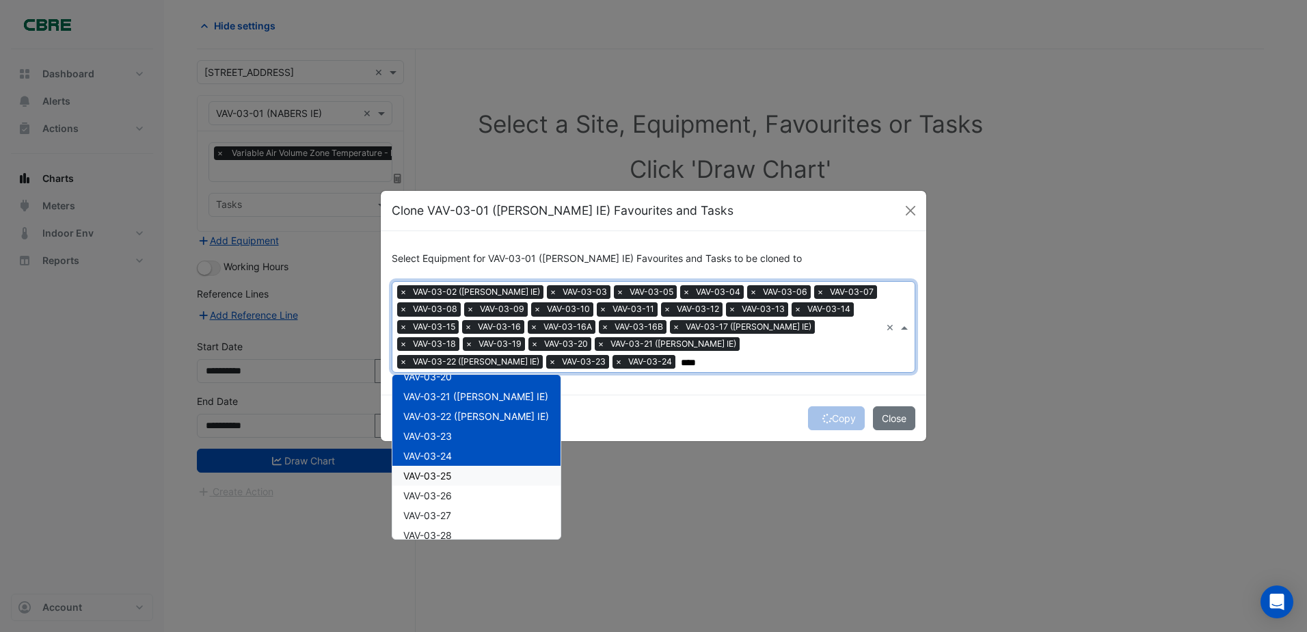
click at [439, 472] on span "VAV-03-25" at bounding box center [427, 476] width 49 height 12
click at [437, 488] on div "VAV-03-26" at bounding box center [476, 495] width 168 height 20
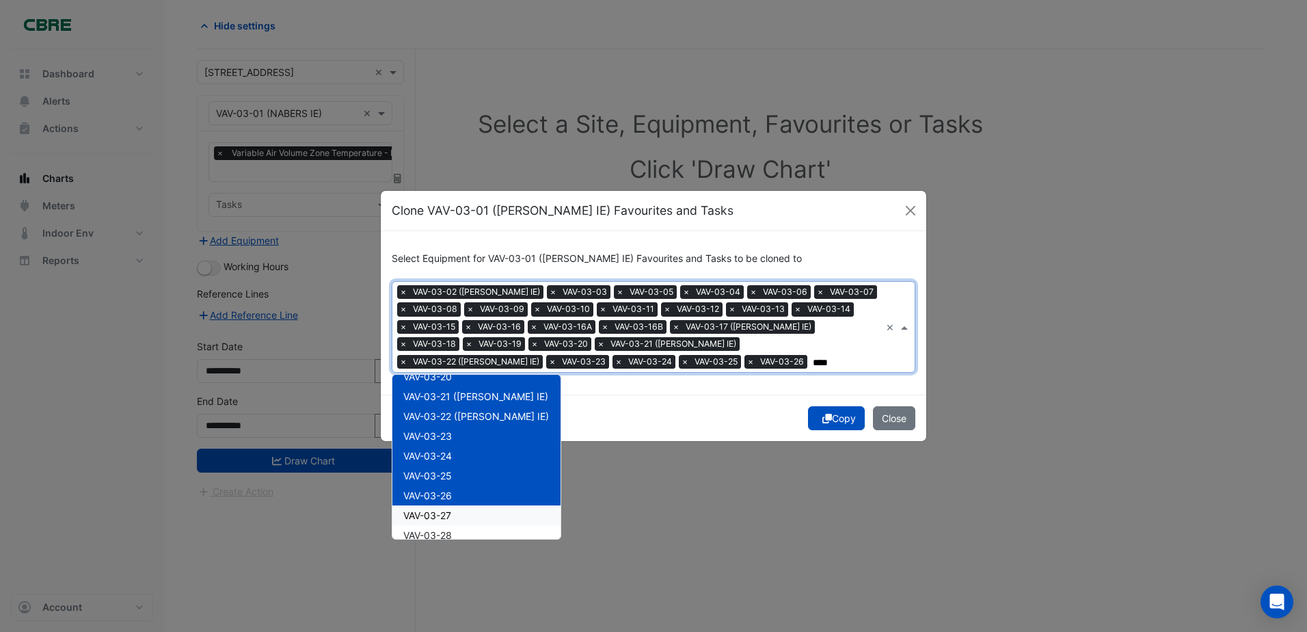
click at [437, 512] on span "VAV-03-27" at bounding box center [427, 515] width 48 height 12
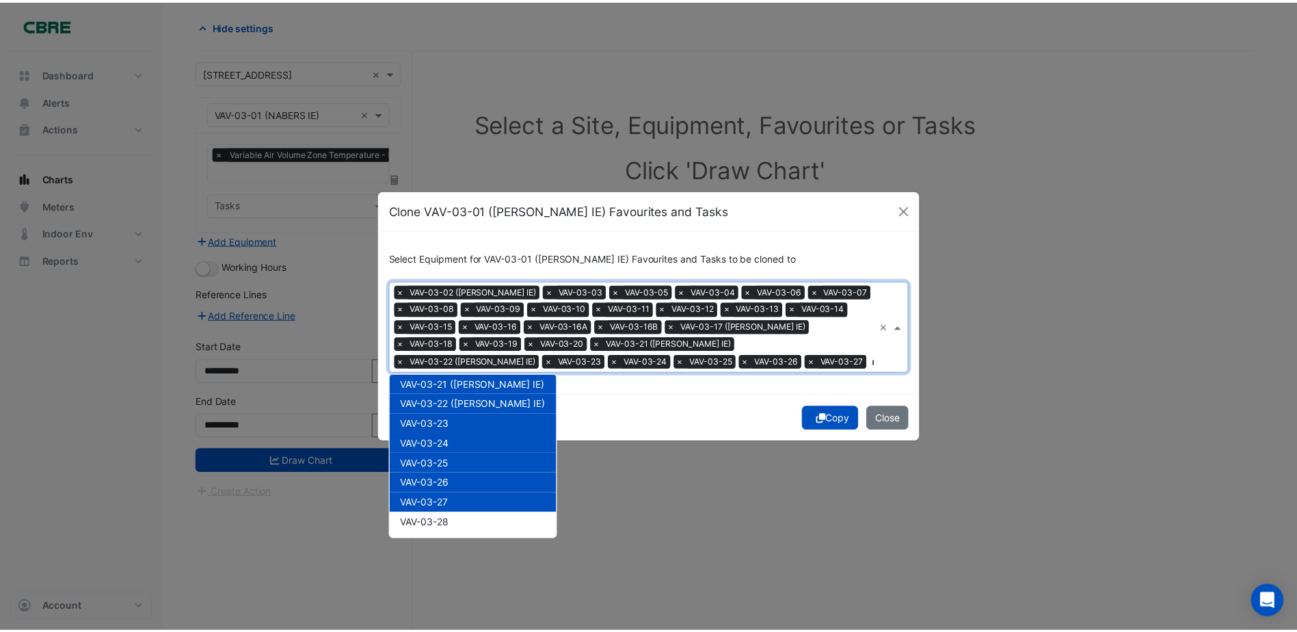
scroll to position [442, 0]
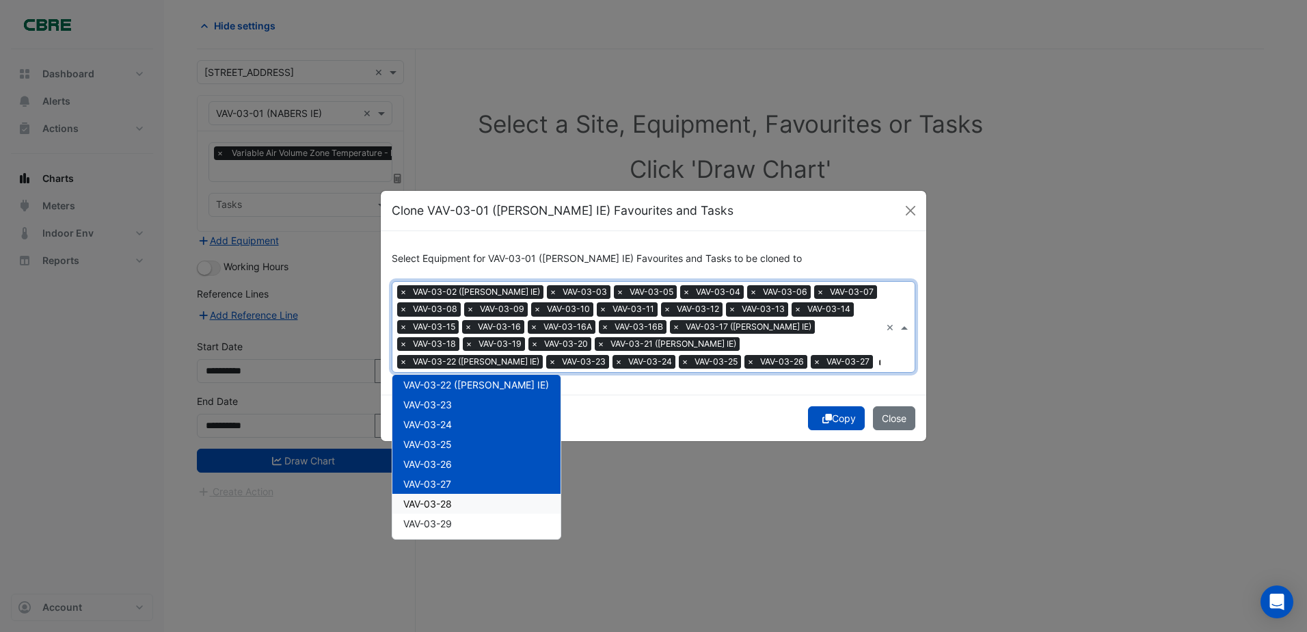
click at [437, 501] on span "VAV-03-28" at bounding box center [427, 504] width 49 height 12
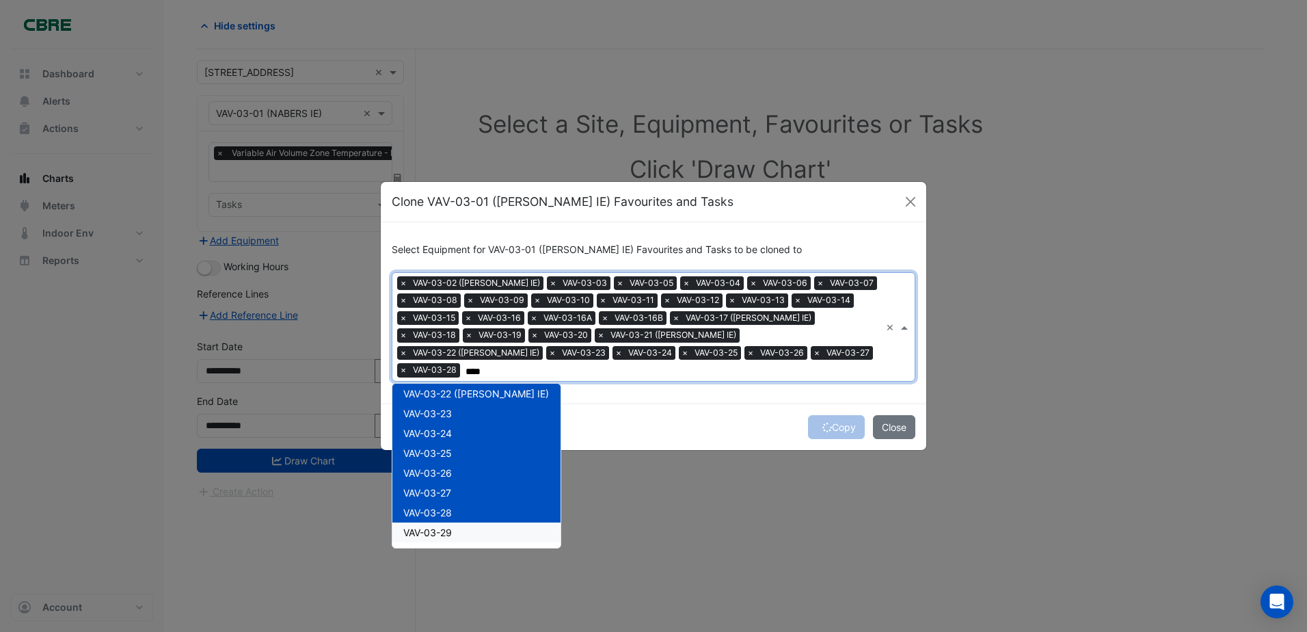
click at [432, 526] on span "VAV-03-29" at bounding box center [427, 532] width 49 height 12
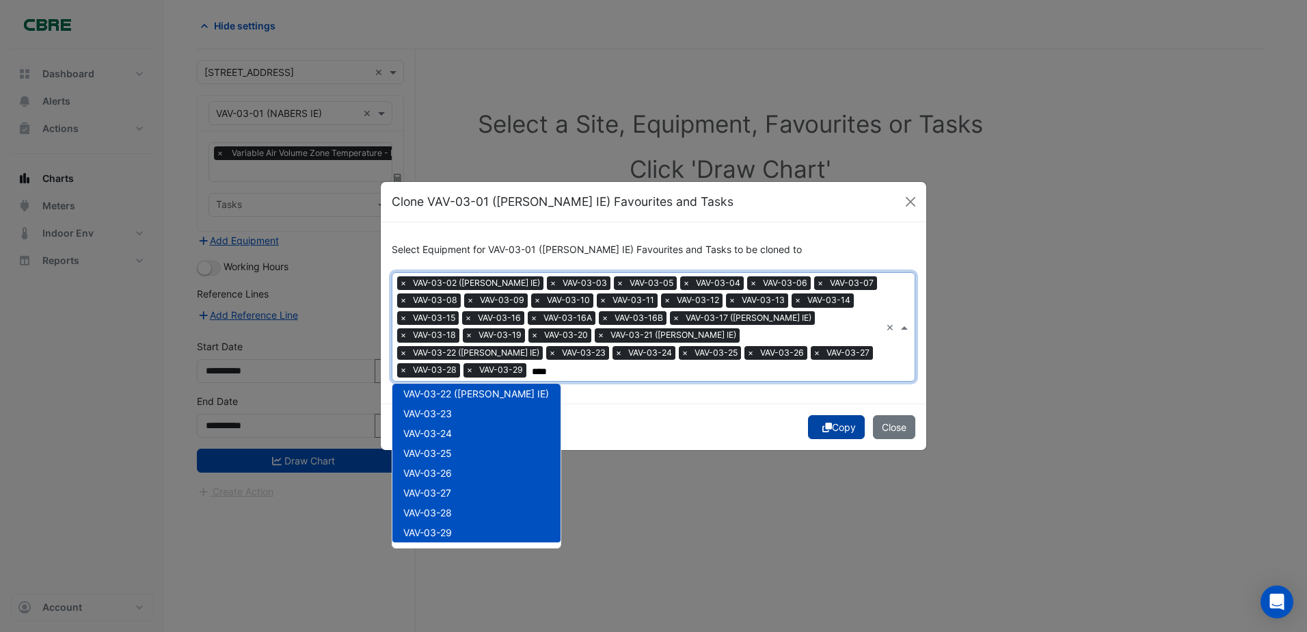
type input "****"
drag, startPoint x: 834, startPoint y: 414, endPoint x: 835, endPoint y: 424, distance: 10.3
click at [833, 415] on button "Copy" at bounding box center [836, 427] width 57 height 24
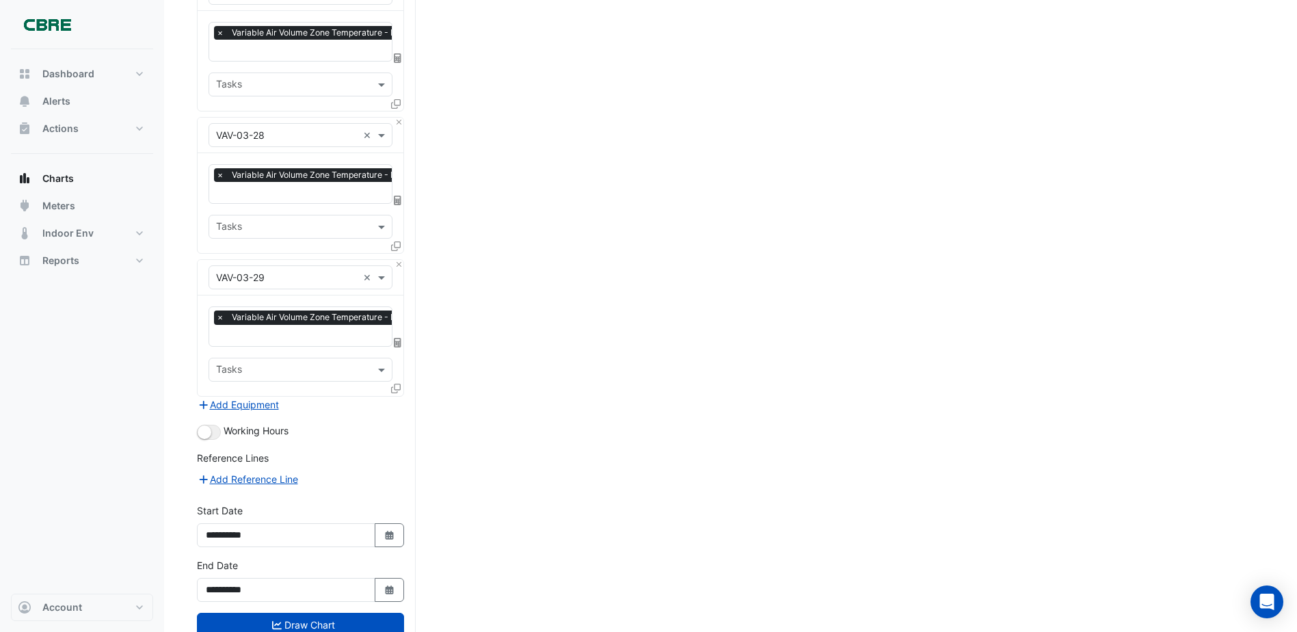
scroll to position [4161, 0]
drag, startPoint x: 206, startPoint y: 386, endPoint x: 219, endPoint y: 387, distance: 12.3
click at [219, 424] on button "button" at bounding box center [209, 431] width 24 height 15
click at [390, 530] on icon "button" at bounding box center [389, 534] width 8 height 9
select select "*"
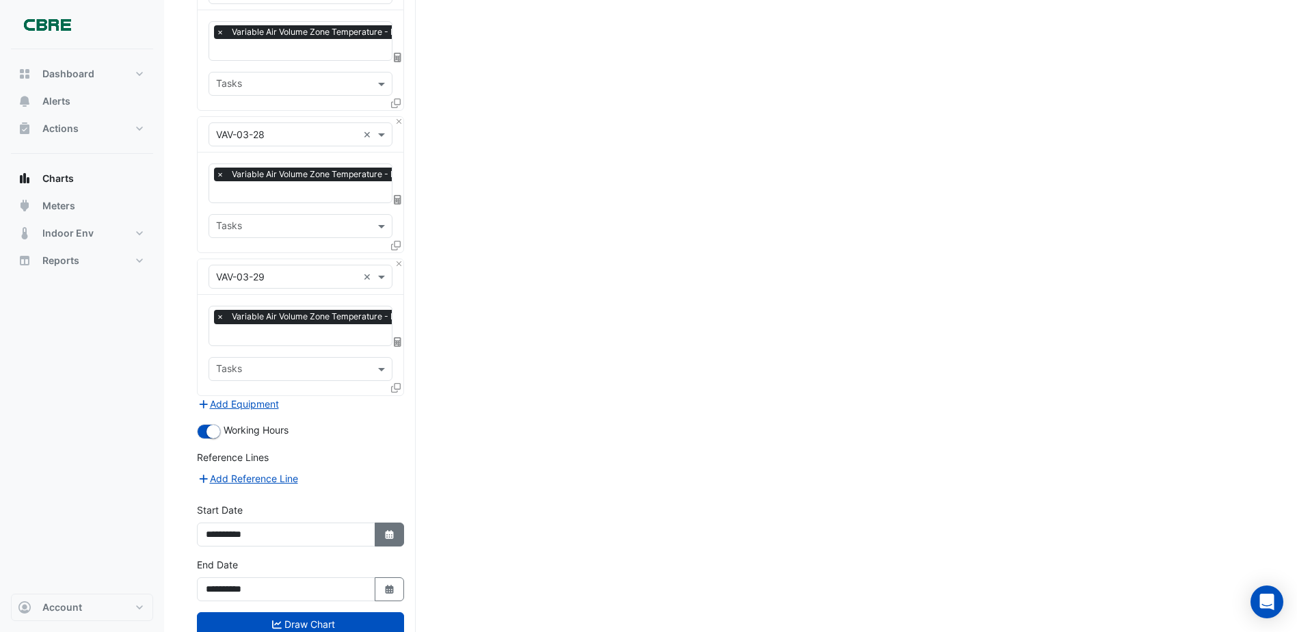
select select "****"
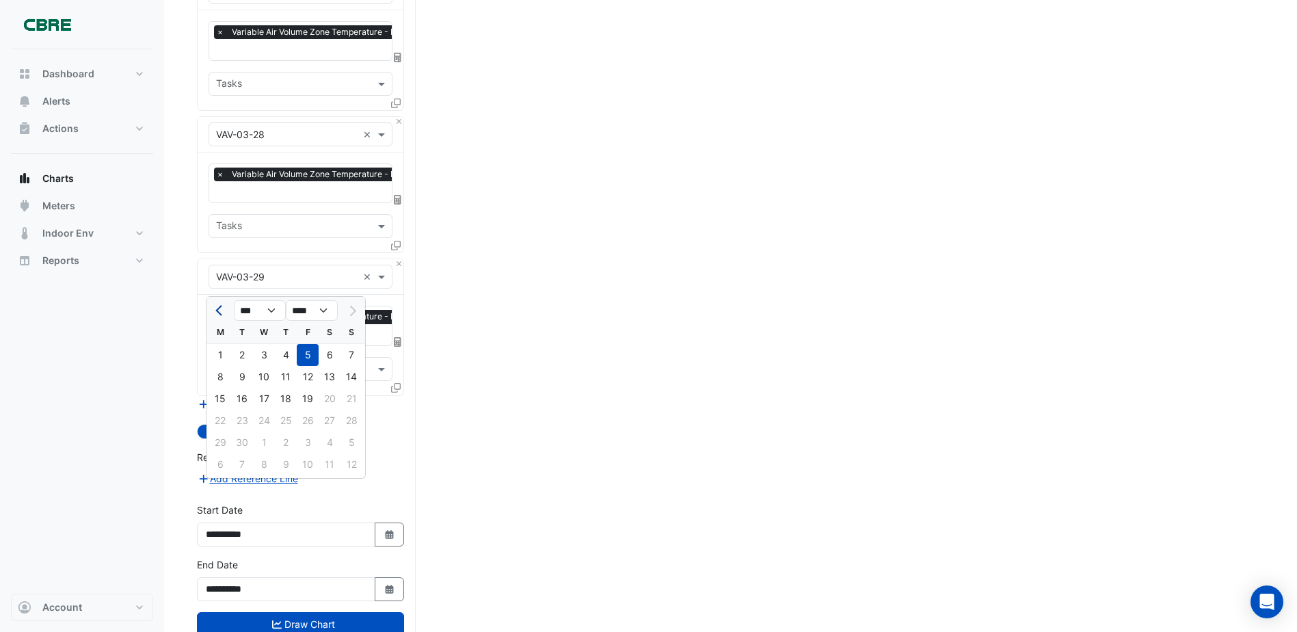
click at [215, 307] on button "Previous month" at bounding box center [220, 310] width 16 height 22
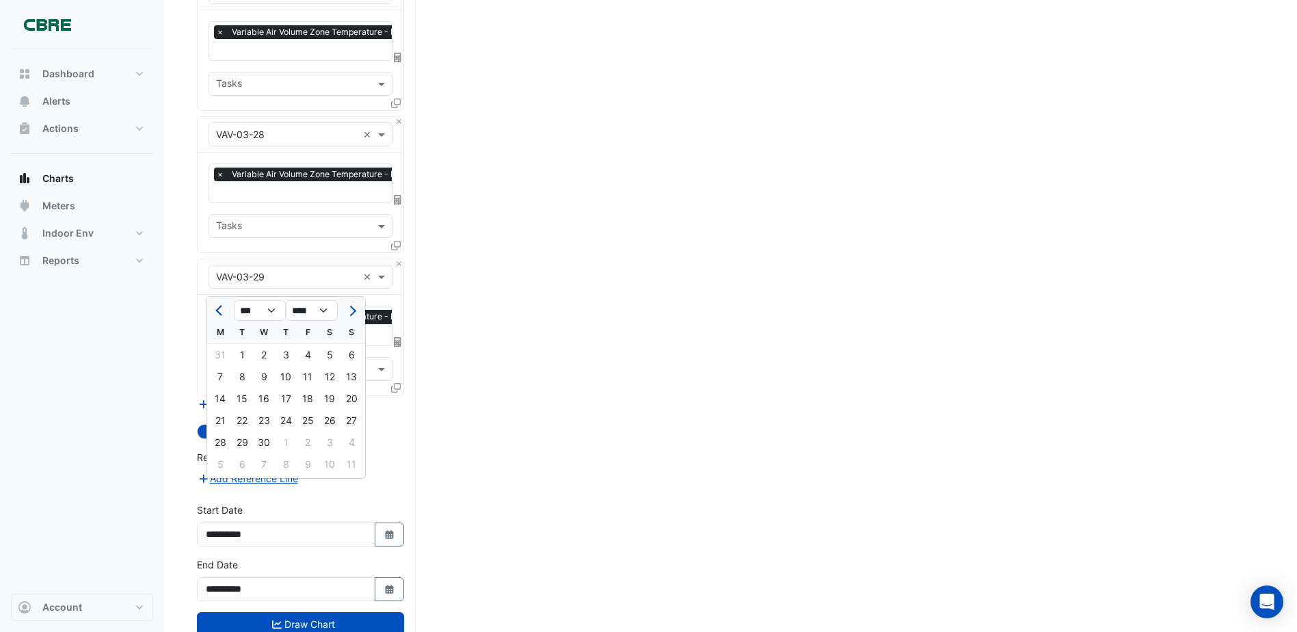
click at [215, 307] on button "Previous month" at bounding box center [220, 310] width 16 height 22
select select "*"
click at [262, 353] on div "1" at bounding box center [264, 355] width 22 height 22
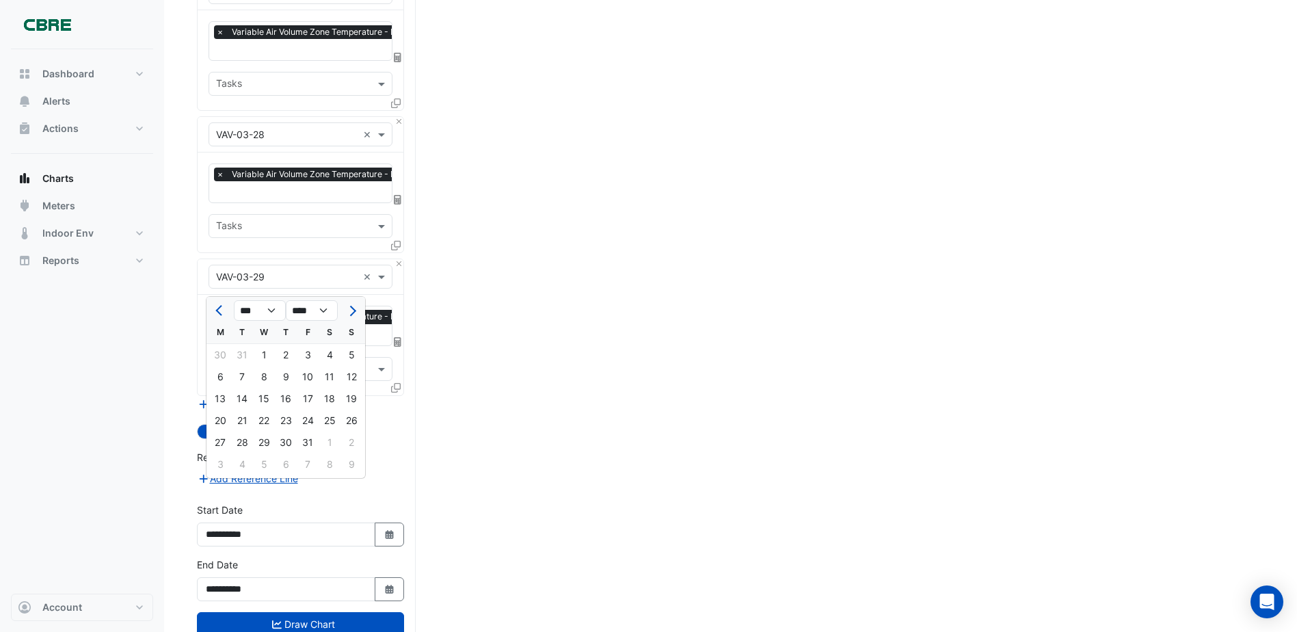
type input "**********"
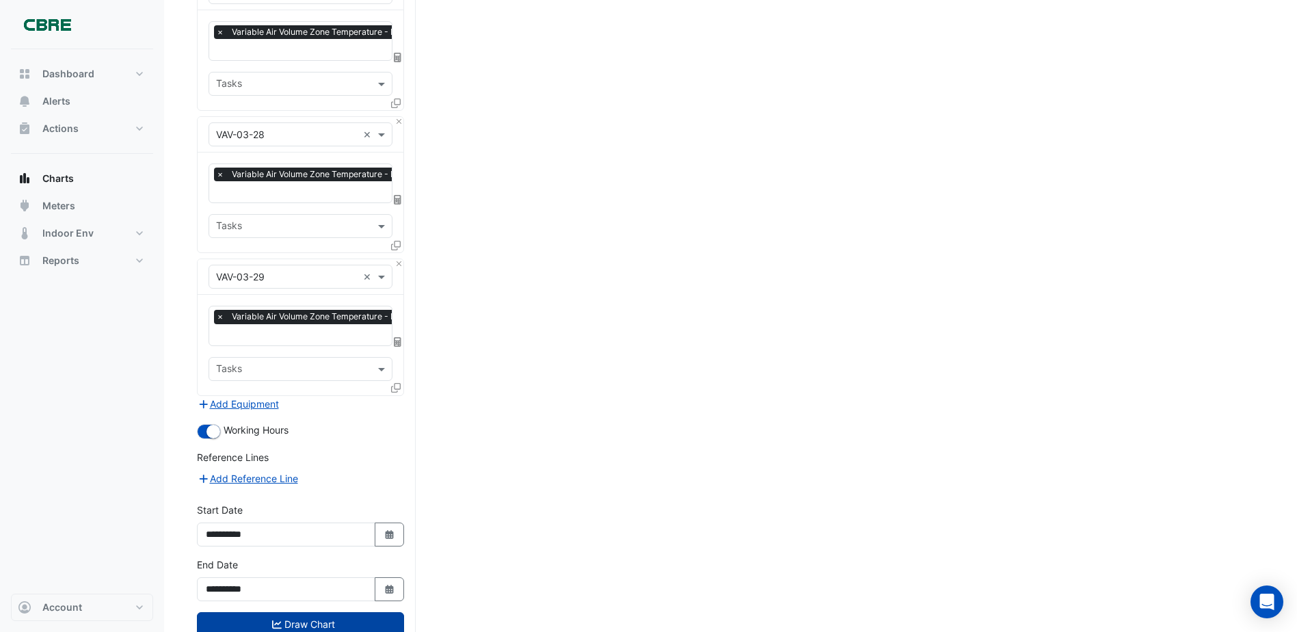
click at [319, 612] on button "Draw Chart" at bounding box center [300, 624] width 207 height 24
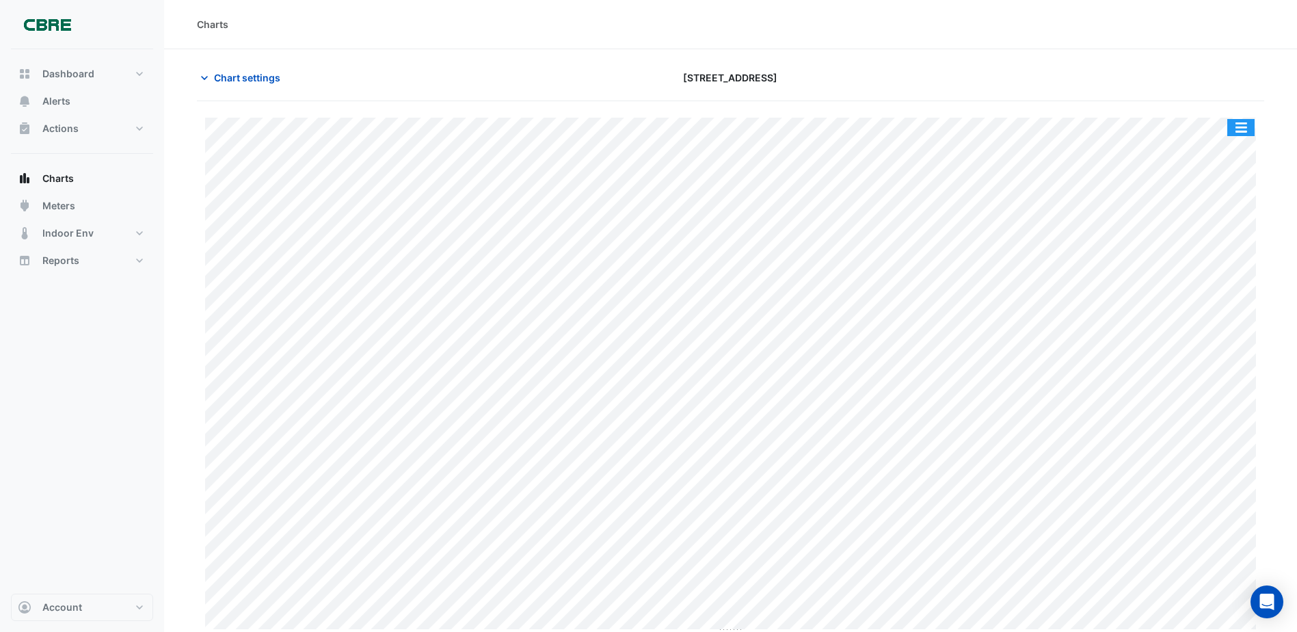
click at [1241, 126] on button "button" at bounding box center [1240, 127] width 27 height 17
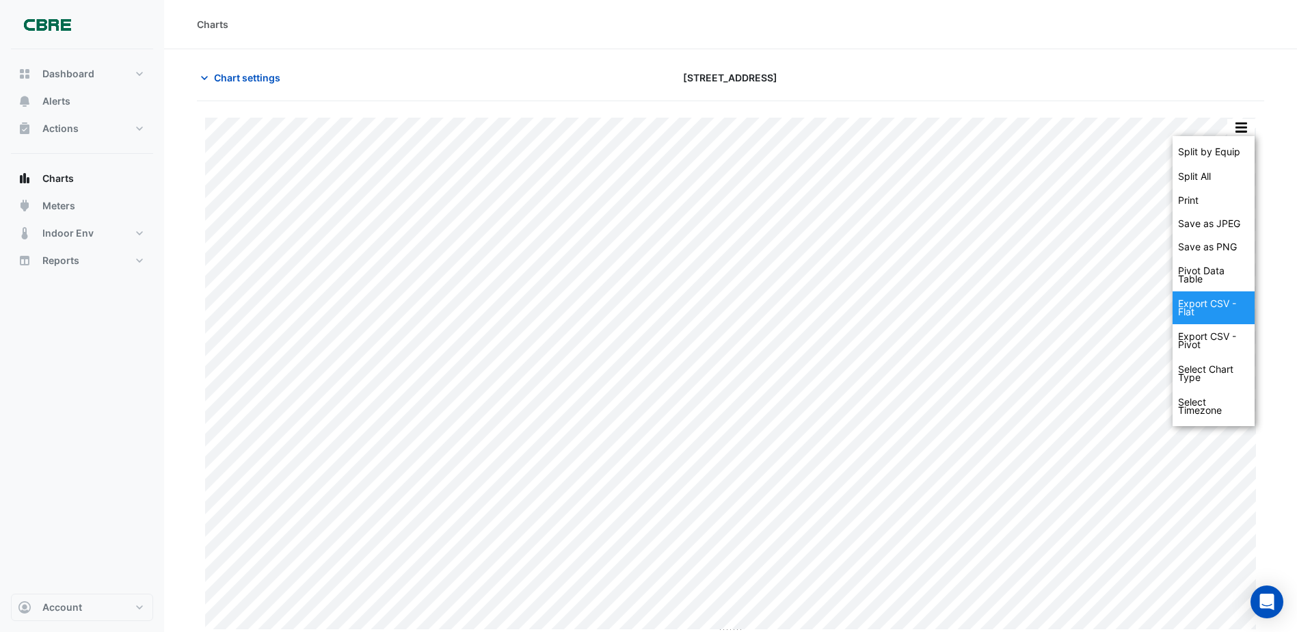
click at [1194, 304] on div "Export CSV - Flat" at bounding box center [1213, 307] width 82 height 33
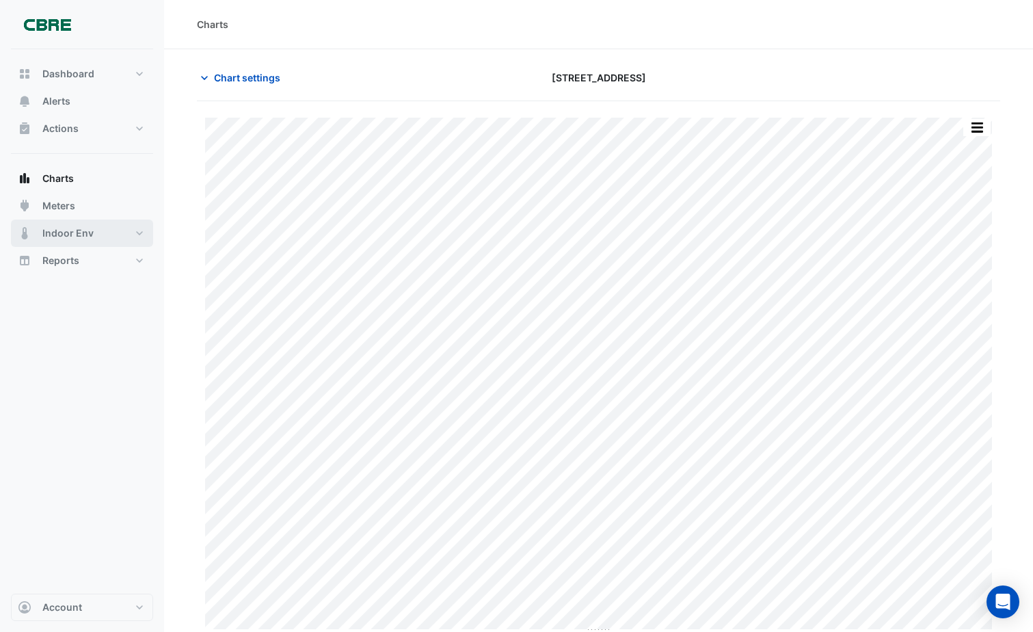
click at [137, 227] on button "Indoor Env" at bounding box center [82, 232] width 142 height 27
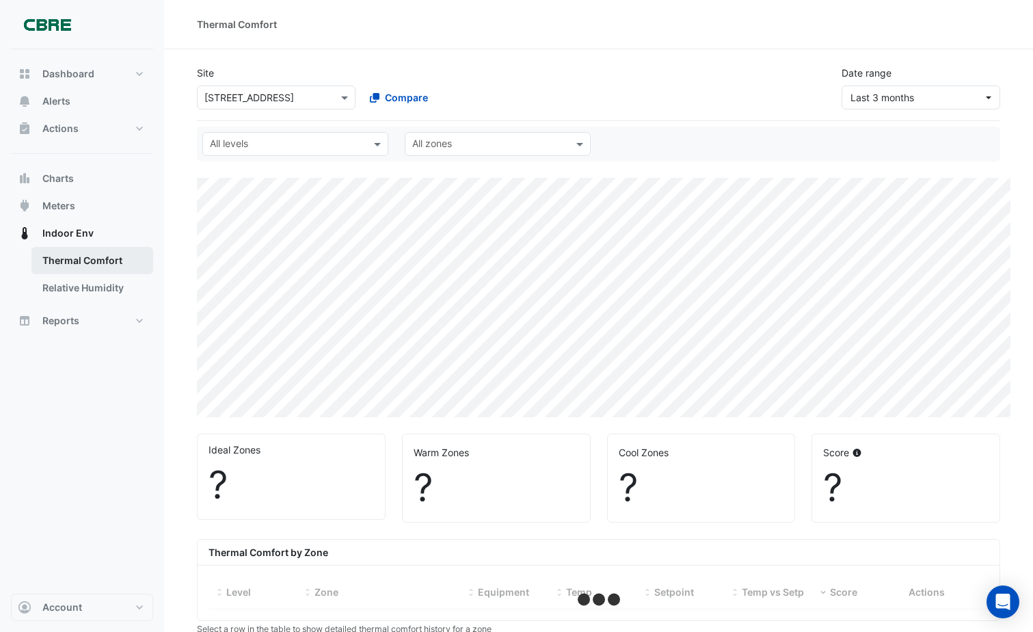
click at [109, 256] on link "Thermal Comfort" at bounding box center [92, 260] width 122 height 27
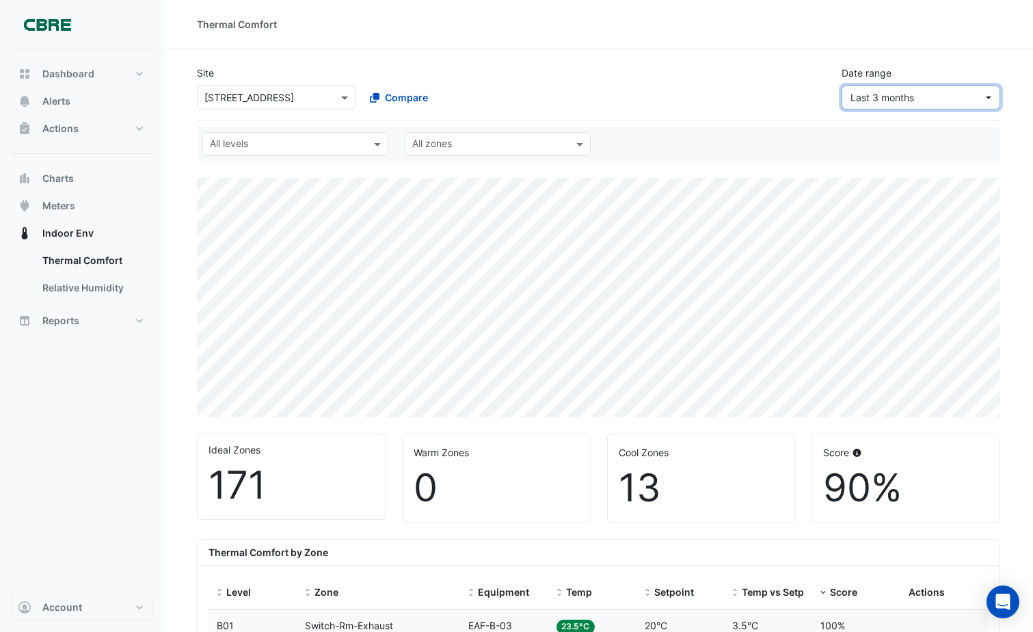
click at [936, 97] on span "Last 3 months" at bounding box center [916, 97] width 133 height 14
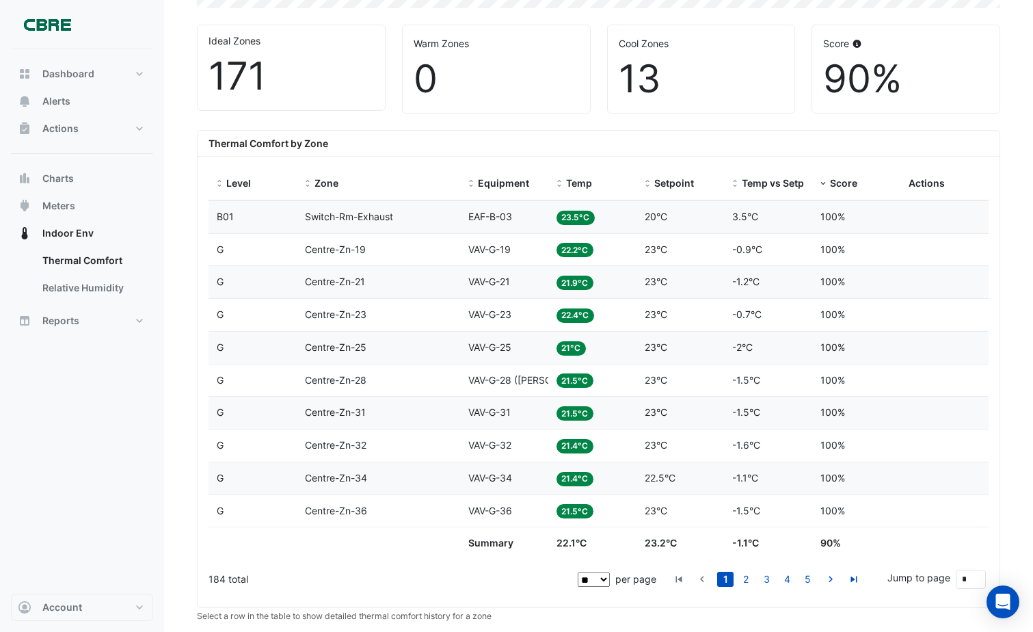
scroll to position [410, 0]
click at [745, 574] on link "2" at bounding box center [746, 577] width 16 height 15
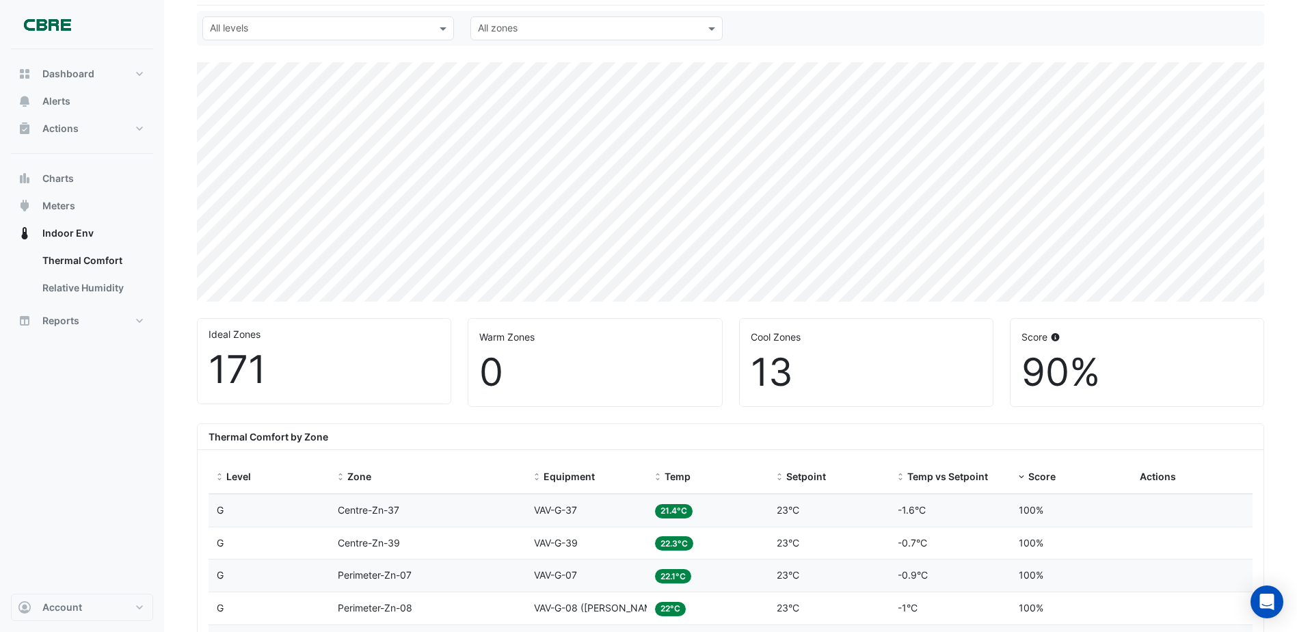
scroll to position [137, 0]
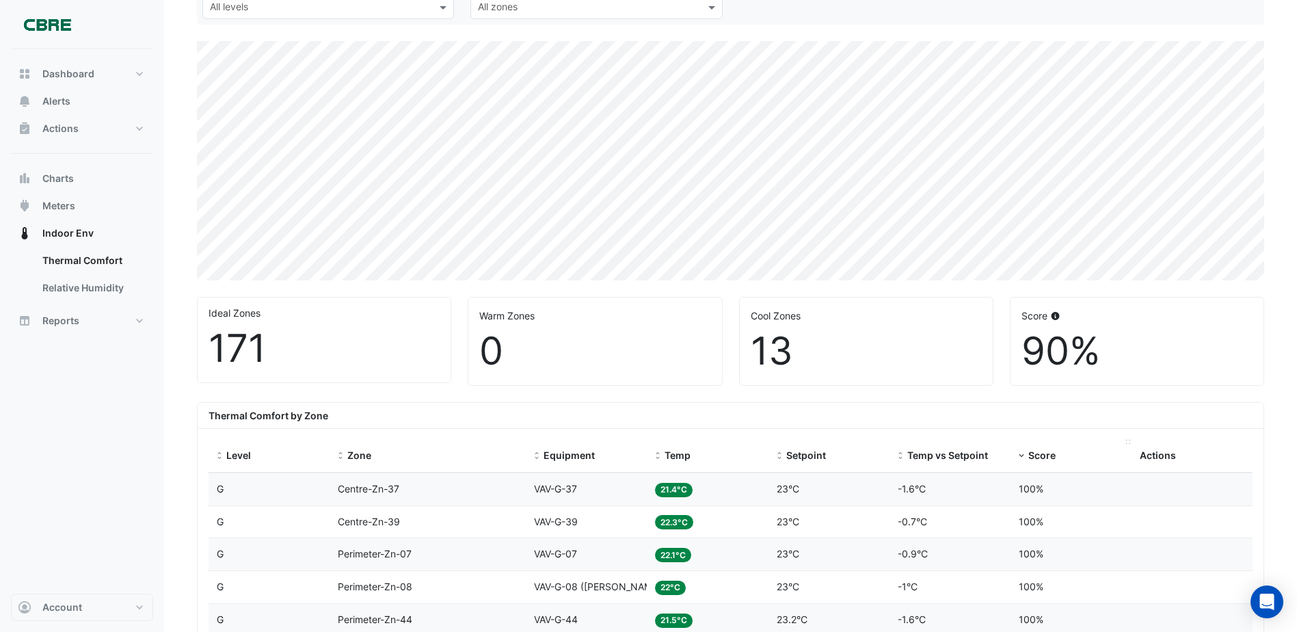
click at [1034, 455] on span "Score" at bounding box center [1041, 455] width 27 height 12
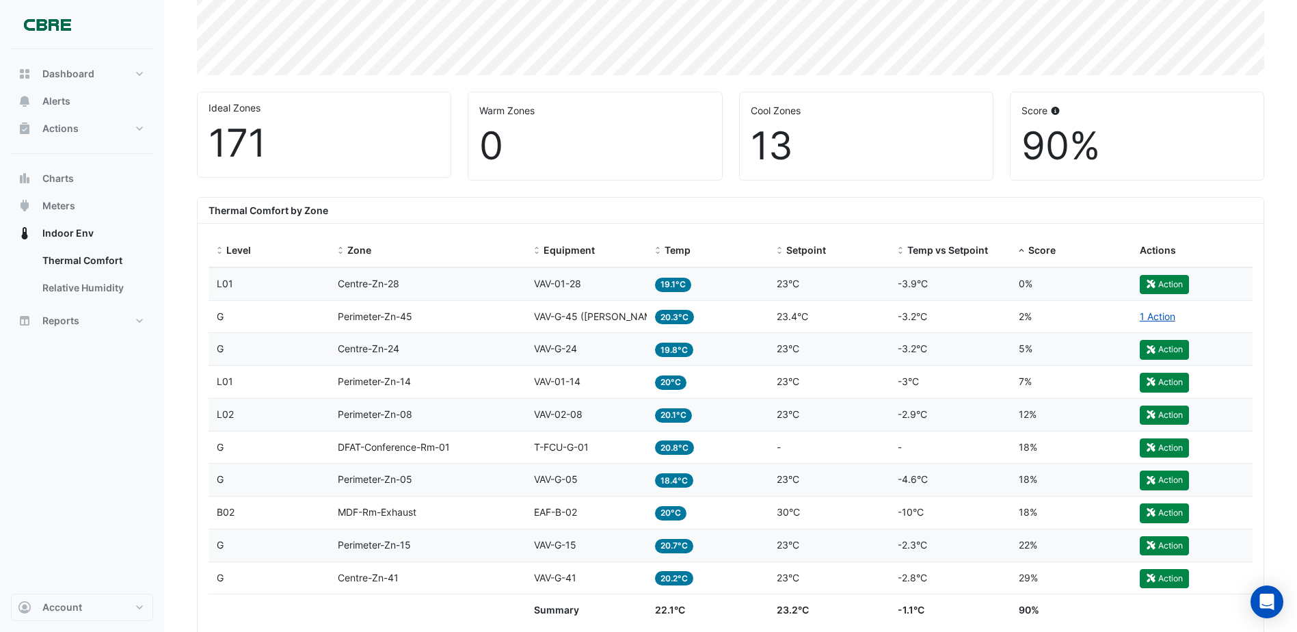
scroll to position [478, 0]
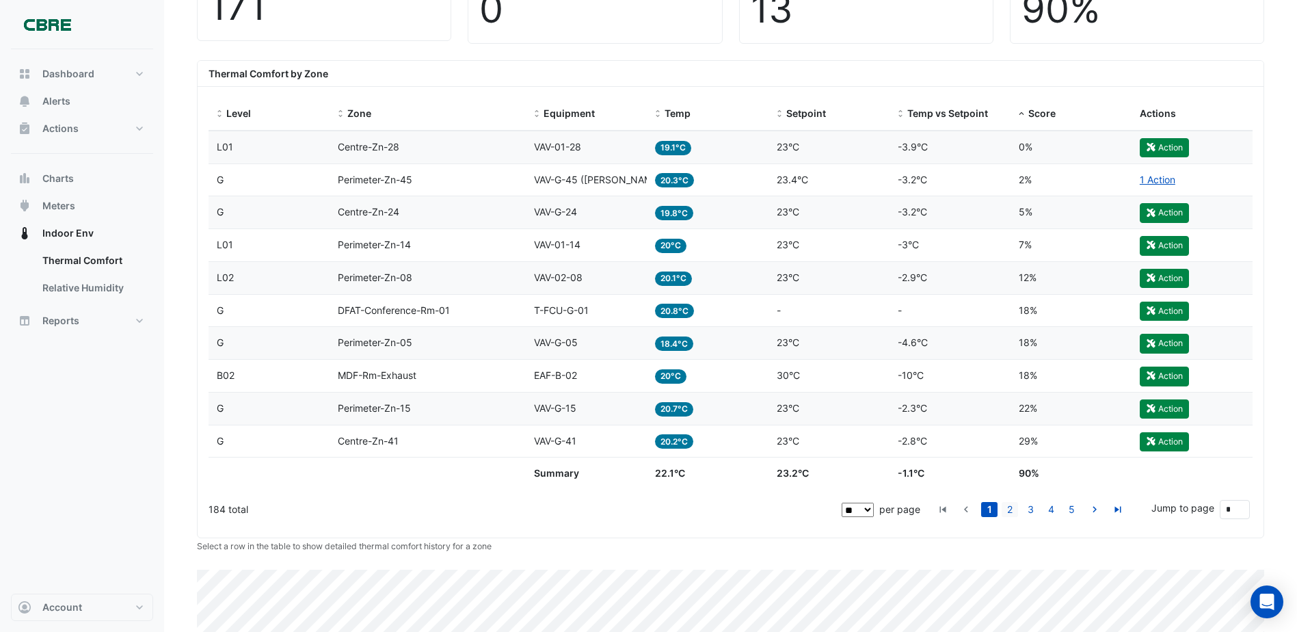
click at [1010, 505] on link "2" at bounding box center [1009, 509] width 16 height 15
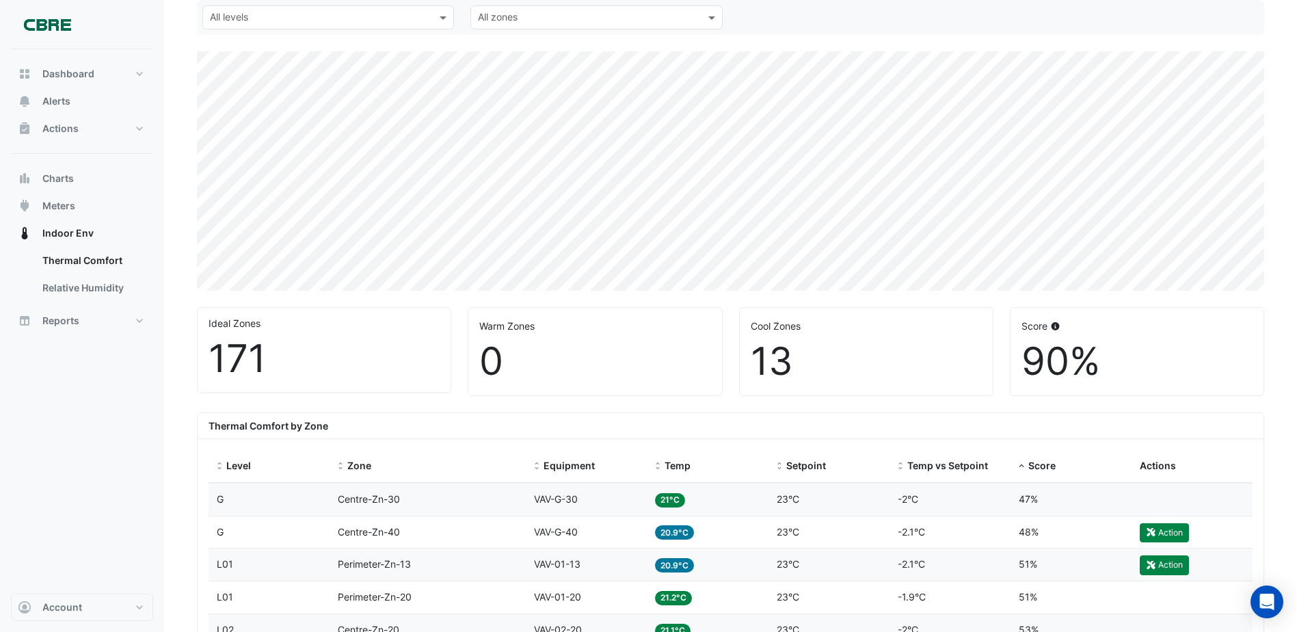
scroll to position [137, 0]
